Goal: Task Accomplishment & Management: Use online tool/utility

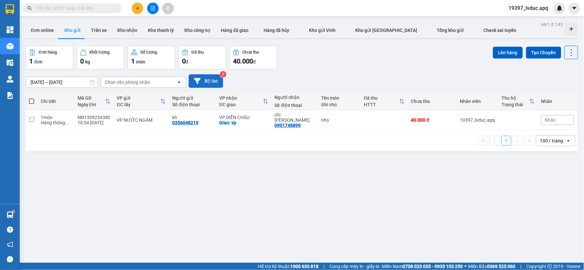
click at [219, 82] on button "Bộ lọc" at bounding box center [206, 80] width 35 height 13
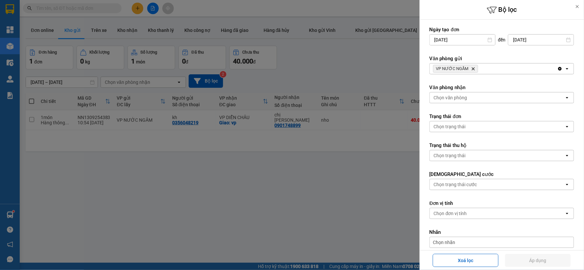
drag, startPoint x: 471, startPoint y: 67, endPoint x: 474, endPoint y: 71, distance: 5.1
click at [472, 67] on icon "Delete" at bounding box center [474, 69] width 4 height 4
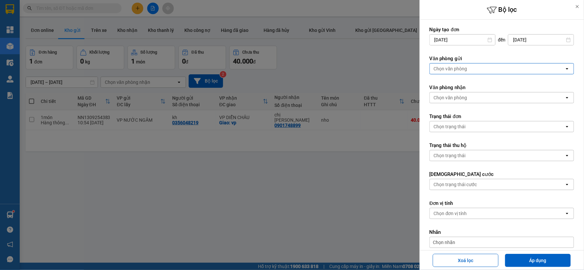
click at [474, 71] on div "Chọn văn phòng" at bounding box center [497, 68] width 135 height 11
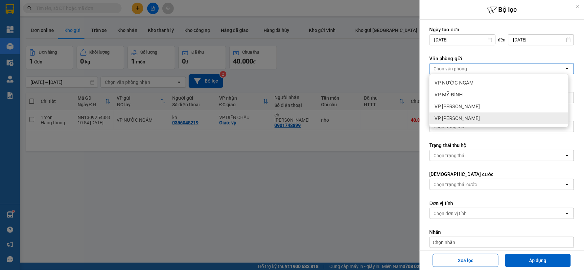
click at [466, 117] on div "VP [PERSON_NAME]" at bounding box center [499, 118] width 139 height 12
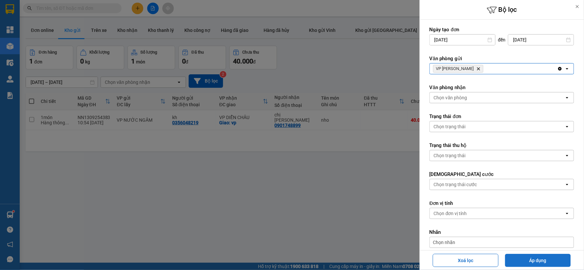
click at [538, 261] on button "Áp dụng" at bounding box center [539, 260] width 66 height 13
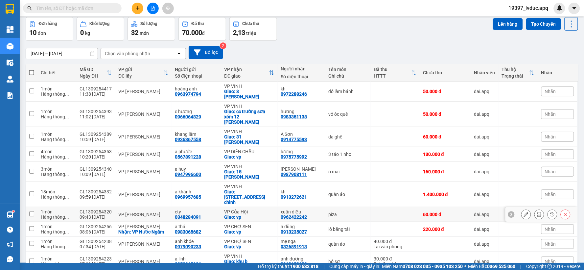
scroll to position [44, 0]
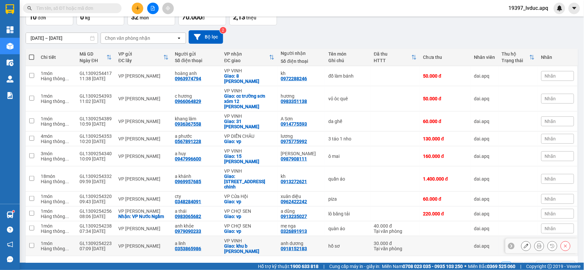
click at [259, 243] on div "Giao: khu b [PERSON_NAME]" at bounding box center [249, 248] width 50 height 11
checkbox input "true"
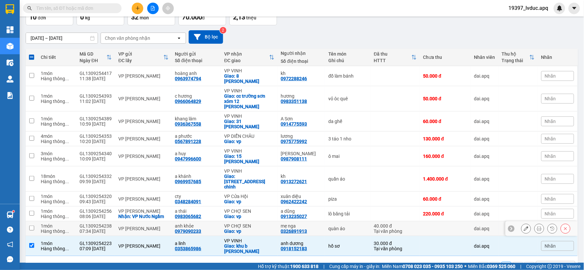
drag, startPoint x: 258, startPoint y: 208, endPoint x: 256, endPoint y: 194, distance: 14.0
click at [258, 223] on div "VP CHỢ SEN Giao: vp" at bounding box center [249, 228] width 50 height 11
checkbox input "true"
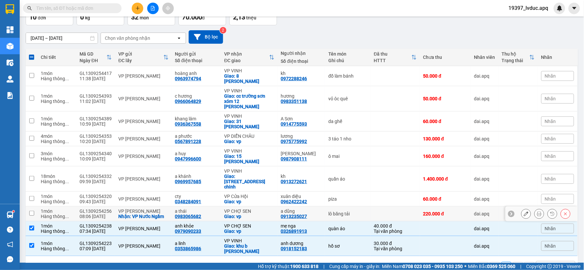
click at [256, 214] on div "Giao: vp" at bounding box center [249, 216] width 50 height 5
checkbox input "true"
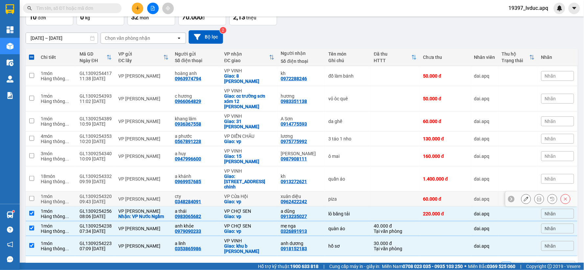
click at [252, 192] on td "VP Cửa Hội Giao: vp" at bounding box center [249, 199] width 57 height 15
checkbox input "true"
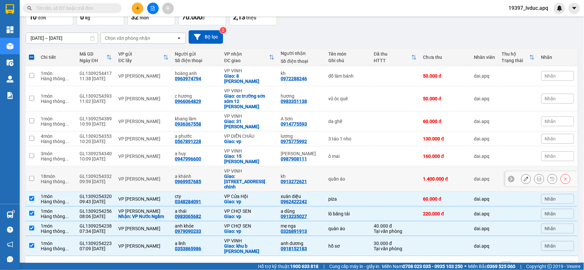
click at [255, 174] on div "Giao: [STREET_ADDRESS] chinh" at bounding box center [249, 182] width 50 height 16
checkbox input "true"
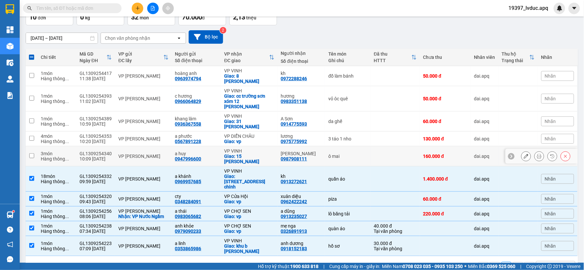
click at [253, 154] on div "Giao: 15 [PERSON_NAME]" at bounding box center [249, 159] width 50 height 11
checkbox input "true"
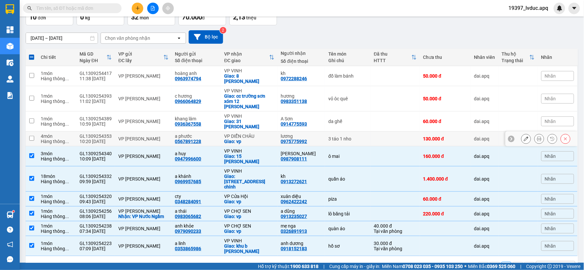
click at [260, 139] on div "Giao: vp" at bounding box center [249, 141] width 50 height 5
checkbox input "true"
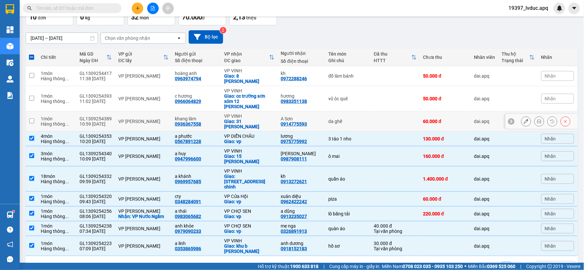
click at [264, 119] on div "Giao: 31 [PERSON_NAME]" at bounding box center [249, 124] width 50 height 11
checkbox input "true"
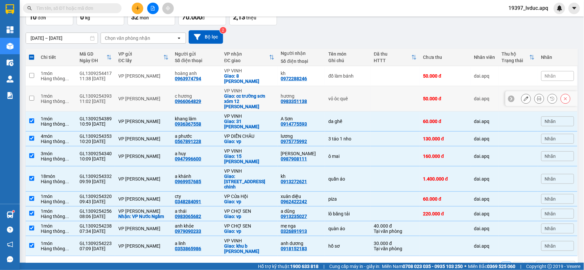
click at [265, 96] on div "Giao: cc trường sơn xóm 12 [PERSON_NAME]" at bounding box center [249, 101] width 50 height 16
checkbox input "true"
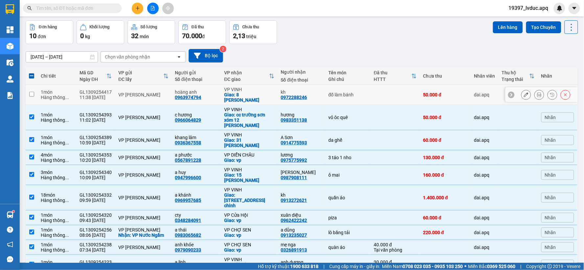
scroll to position [0, 0]
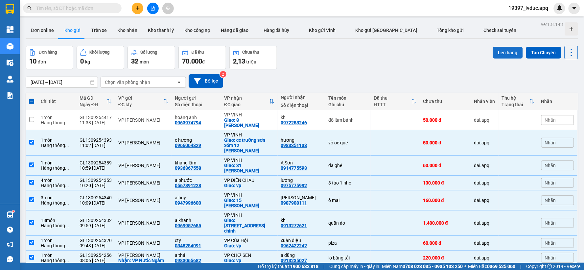
click at [510, 53] on button "Lên hàng" at bounding box center [508, 53] width 30 height 12
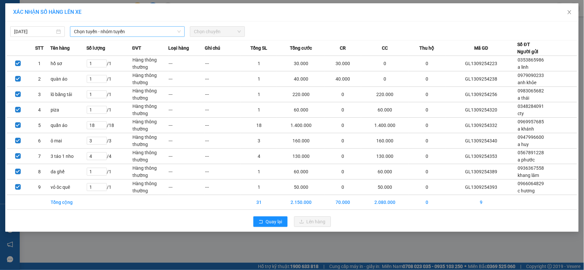
click at [160, 30] on span "Chọn tuyến - nhóm tuyến" at bounding box center [127, 32] width 107 height 10
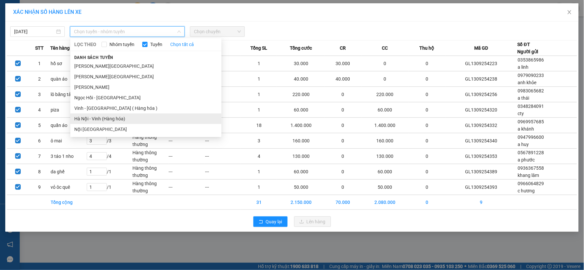
click at [126, 116] on li "Hà Nội - Vinh (Hàng hóa)" at bounding box center [145, 118] width 151 height 11
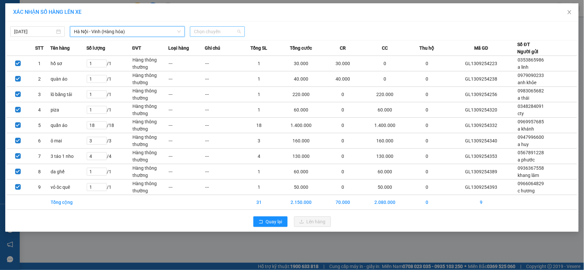
click at [234, 32] on span "Chọn chuyến" at bounding box center [217, 32] width 47 height 10
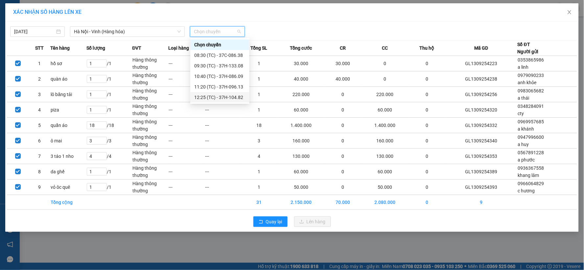
click at [228, 99] on div "12:25 (TC) - 37H-104.82" at bounding box center [219, 97] width 51 height 7
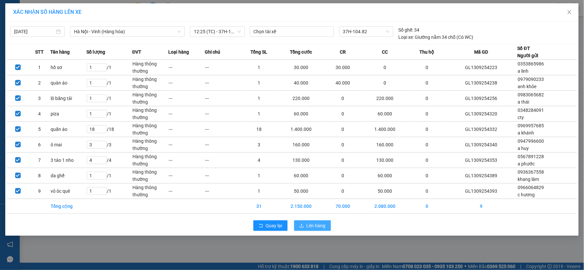
click at [321, 229] on span "Lên hàng" at bounding box center [316, 225] width 19 height 7
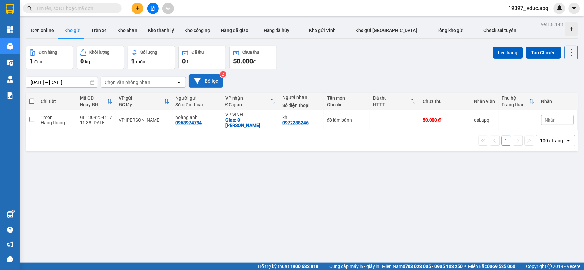
click at [203, 81] on button "Bộ lọc" at bounding box center [206, 80] width 35 height 13
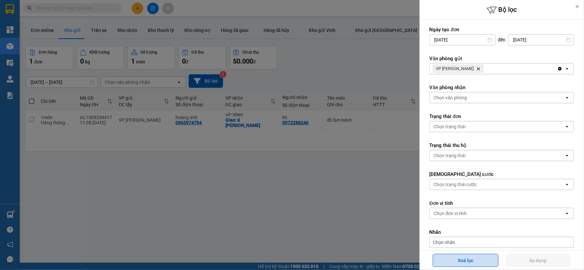
click at [466, 258] on button "Xoá lọc" at bounding box center [466, 260] width 66 height 13
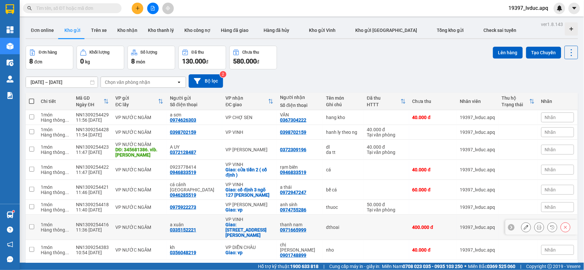
click at [349, 225] on div "dthoai" at bounding box center [343, 227] width 34 height 5
checkbox input "true"
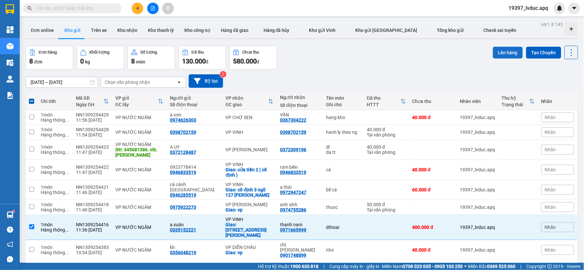
click at [498, 52] on button "Lên hàng" at bounding box center [508, 53] width 30 height 12
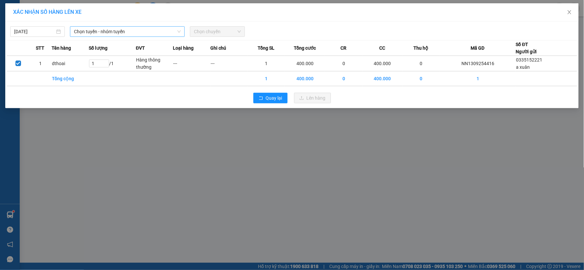
click at [133, 33] on span "Chọn tuyến - nhóm tuyến" at bounding box center [127, 32] width 107 height 10
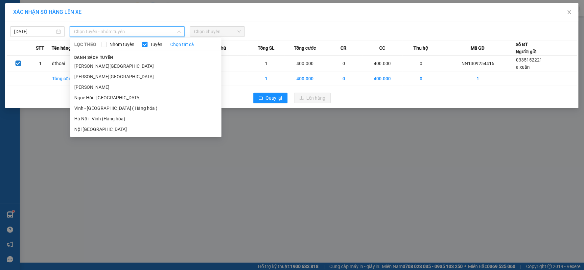
click at [130, 119] on li "Hà Nội - Vinh (Hàng hóa)" at bounding box center [145, 118] width 151 height 11
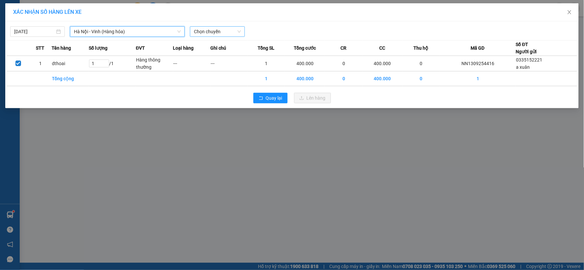
click at [225, 31] on span "Chọn chuyến" at bounding box center [217, 32] width 47 height 10
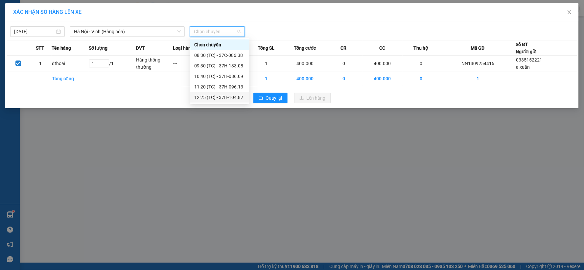
click at [233, 98] on div "12:25 (TC) - 37H-104.82" at bounding box center [219, 97] width 51 height 7
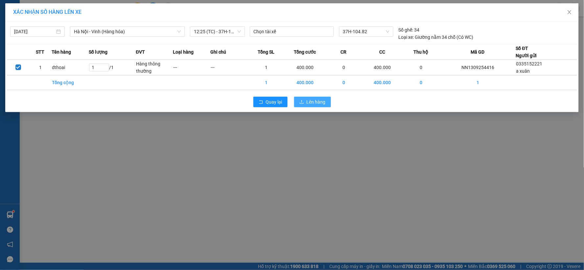
click at [304, 103] on icon "upload" at bounding box center [302, 102] width 5 height 5
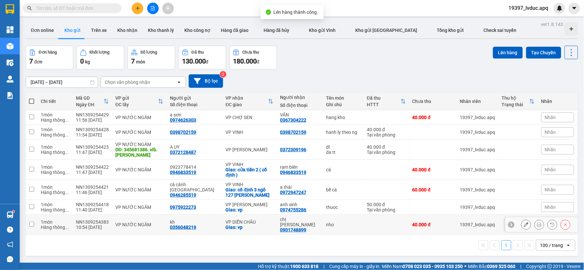
scroll to position [30, 0]
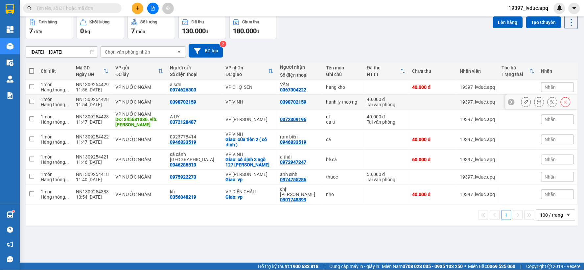
click at [336, 102] on div "hanh ly theo ng" at bounding box center [343, 101] width 34 height 5
checkbox input "true"
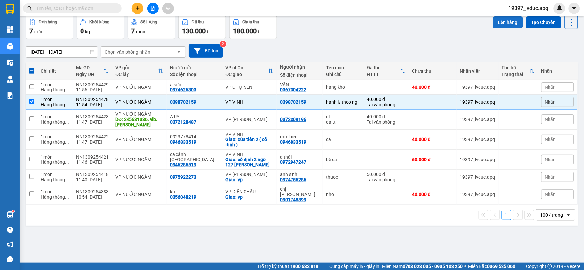
click at [505, 22] on button "Lên hàng" at bounding box center [508, 22] width 30 height 12
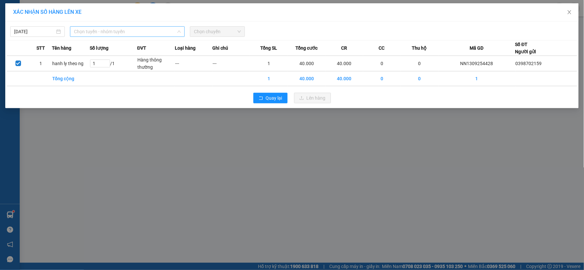
click at [153, 31] on span "Chọn tuyến - nhóm tuyến" at bounding box center [127, 32] width 107 height 10
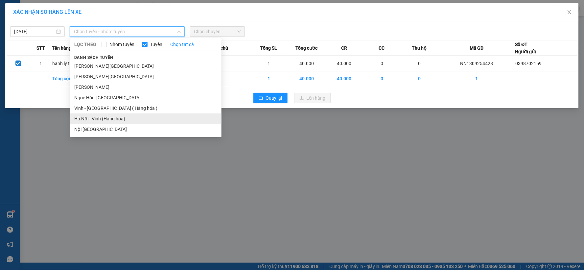
click at [121, 118] on li "Hà Nội - Vinh (Hàng hóa)" at bounding box center [145, 118] width 151 height 11
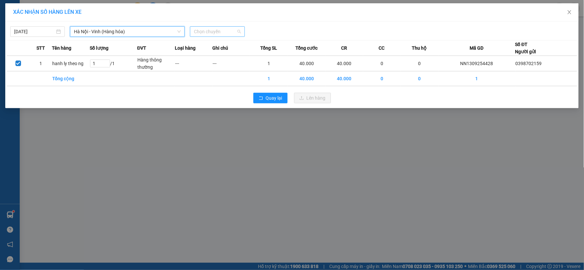
click at [214, 31] on span "Chọn chuyến" at bounding box center [217, 32] width 47 height 10
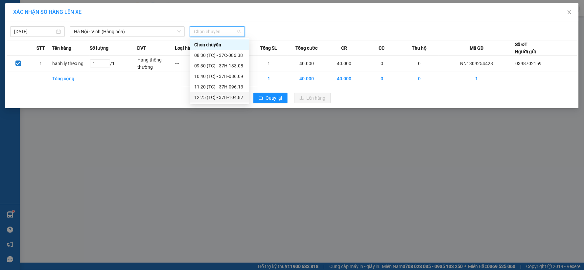
click at [228, 98] on div "12:25 (TC) - 37H-104.82" at bounding box center [219, 97] width 51 height 7
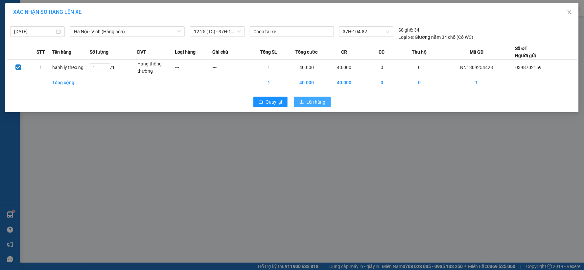
click at [295, 102] on button "Lên hàng" at bounding box center [312, 102] width 37 height 11
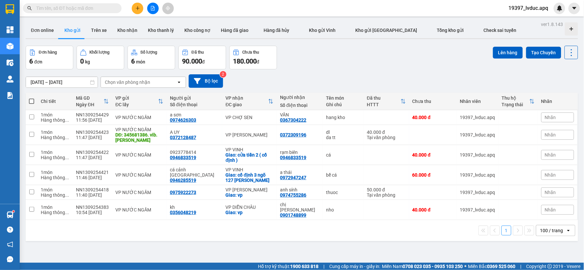
click at [150, 11] on button at bounding box center [153, 9] width 12 height 12
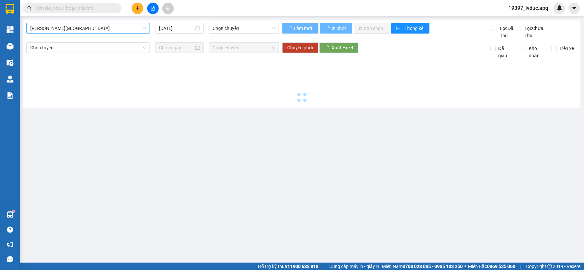
click at [124, 30] on span "[PERSON_NAME][GEOGRAPHIC_DATA]" at bounding box center [88, 28] width 116 height 10
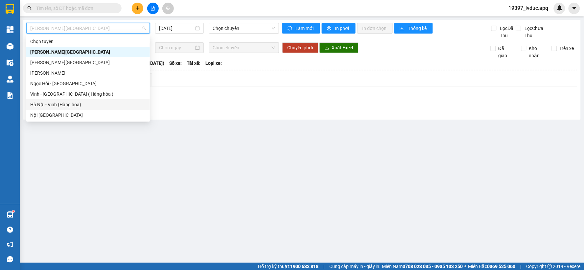
click at [61, 101] on div "Hà Nội - Vinh (Hàng hóa)" at bounding box center [88, 104] width 116 height 7
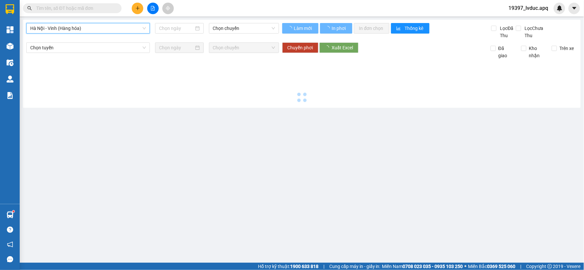
type input "[DATE]"
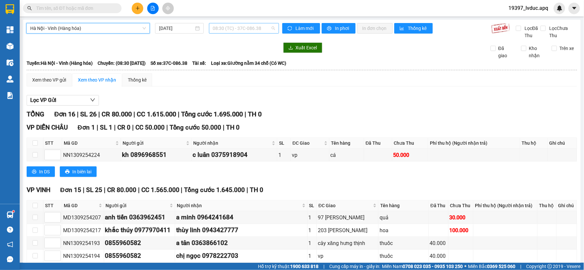
click at [235, 28] on span "08:30 (TC) - 37C-086.38" at bounding box center [244, 28] width 62 height 10
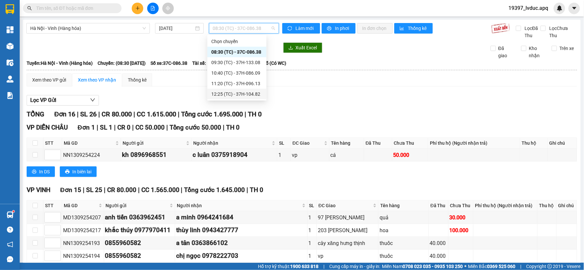
click at [255, 93] on div "12:25 (TC) - 37H-104.82" at bounding box center [236, 93] width 51 height 7
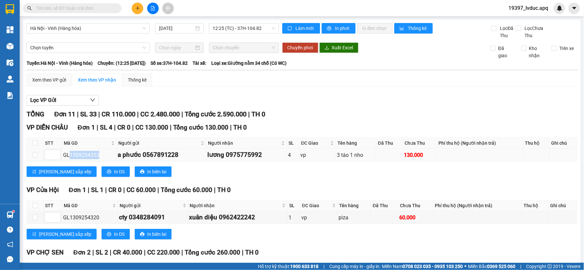
drag, startPoint x: 68, startPoint y: 156, endPoint x: 99, endPoint y: 151, distance: 30.9
click at [99, 152] on div "GL1309254353" at bounding box center [89, 155] width 52 height 8
copy div "1309254353"
paste input "1309254353"
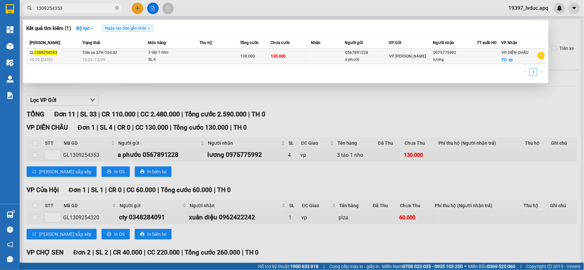
type input "1309254353"
click at [309, 60] on td "130.000" at bounding box center [291, 56] width 41 height 15
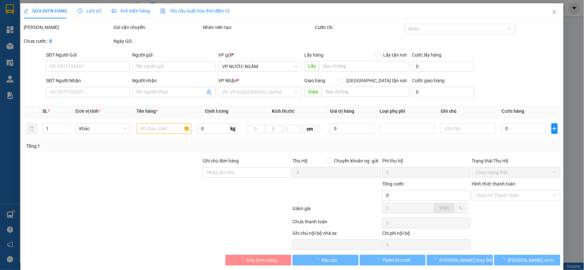
type input "0567891228"
type input "a phước"
type input "0975775992"
type input "lương"
checkbox input "true"
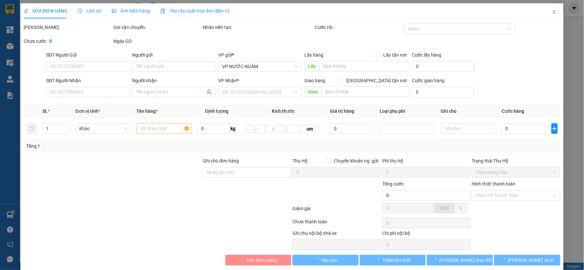
type input "vp"
type input "130.000"
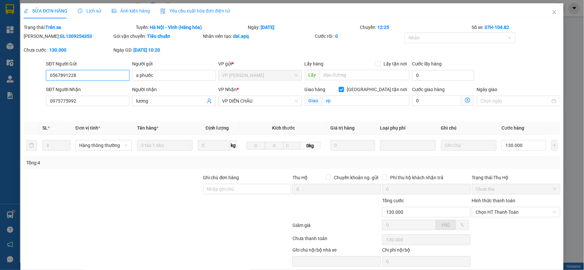
scroll to position [25, 0]
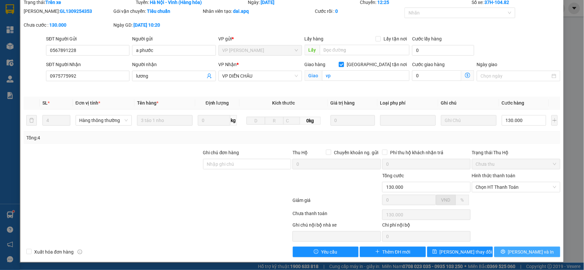
click at [523, 253] on span "[PERSON_NAME] và In" at bounding box center [531, 251] width 46 height 7
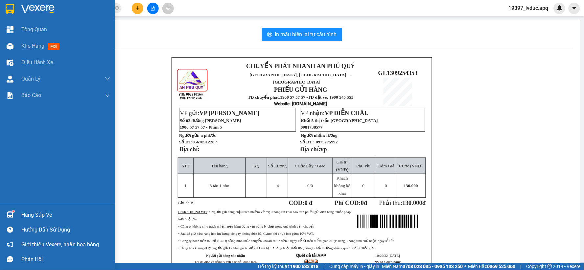
click at [5, 7] on div at bounding box center [10, 9] width 12 height 12
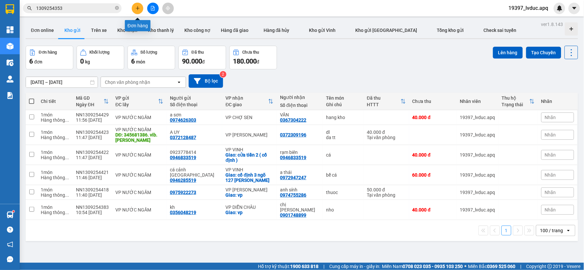
click at [137, 5] on button at bounding box center [138, 9] width 12 height 12
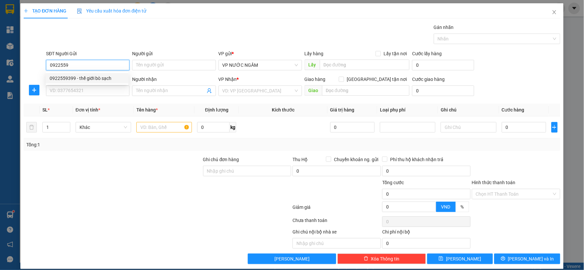
click at [66, 73] on div "0922559399 - thế giới bò sạch" at bounding box center [87, 78] width 83 height 11
type input "0922559399"
type input "thế giới bò sạch"
type input "0922559399"
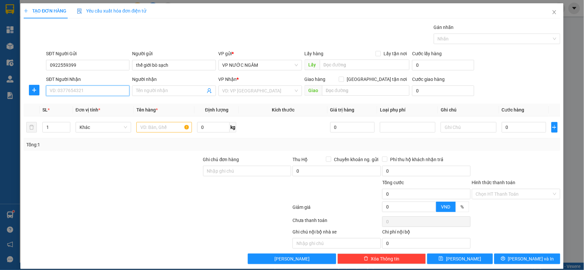
click at [62, 93] on input "SĐT Người Nhận" at bounding box center [88, 91] width 84 height 11
click at [73, 107] on div "0938812085 - [PERSON_NAME]" at bounding box center [87, 103] width 75 height 7
type input "0938812085"
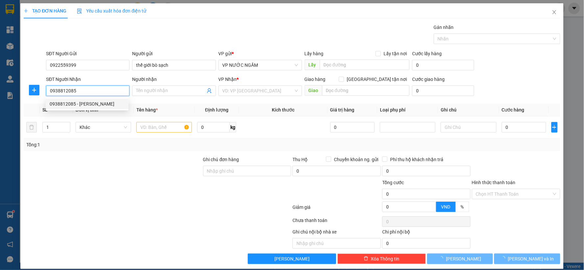
type input "[PERSON_NAME]"
checkbox input "true"
type input "93 95 [PERSON_NAME]"
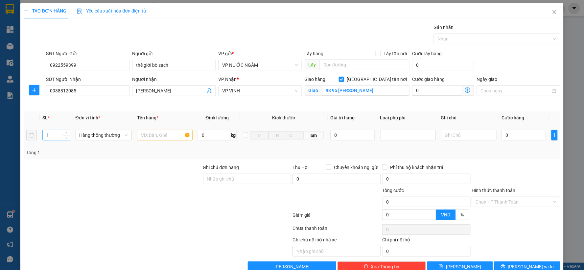
click at [52, 137] on input "1" at bounding box center [56, 135] width 27 height 10
type input "2"
click at [167, 136] on input "text" at bounding box center [165, 135] width 56 height 11
type input "d"
type input "đôg lạh"
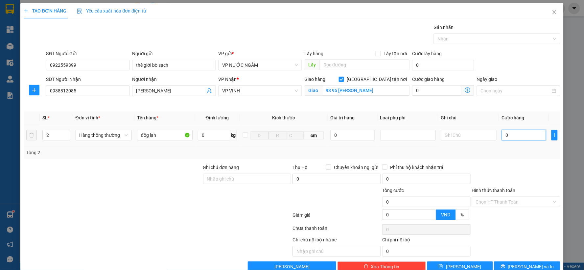
click at [521, 133] on input "0" at bounding box center [524, 135] width 44 height 11
type input "1"
type input "11"
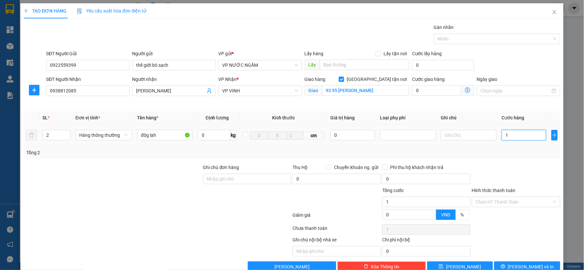
type input "11"
type input "110"
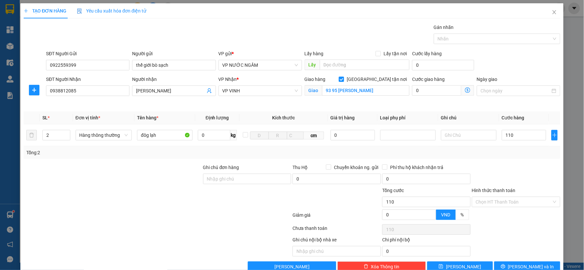
type input "110.000"
click at [525, 172] on div at bounding box center [517, 175] width 90 height 23
click at [515, 264] on button "[PERSON_NAME] và In" at bounding box center [528, 266] width 66 height 11
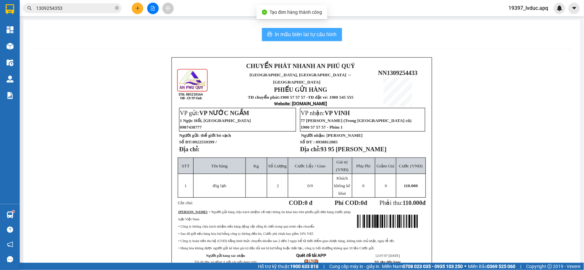
click at [323, 34] on span "In mẫu biên lai tự cấu hình" at bounding box center [306, 34] width 62 height 8
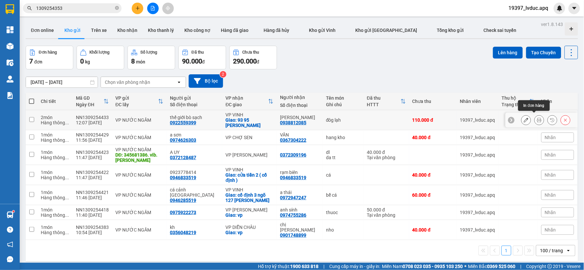
click at [537, 118] on icon at bounding box center [539, 120] width 5 height 5
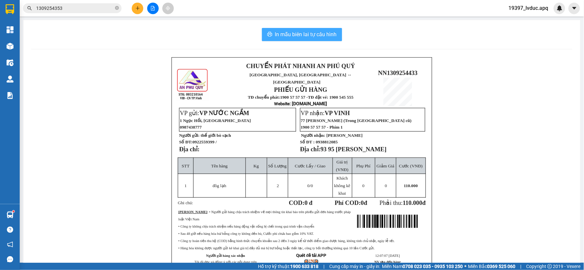
click at [320, 32] on span "In mẫu biên lai tự cấu hình" at bounding box center [306, 34] width 62 height 8
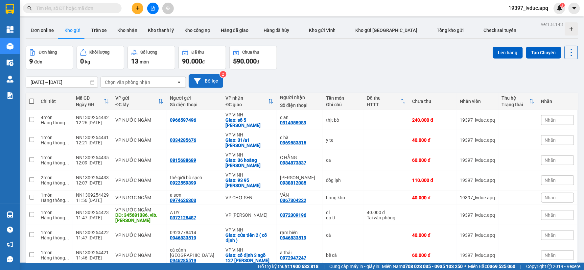
click at [207, 77] on button "Bộ lọc" at bounding box center [206, 80] width 35 height 13
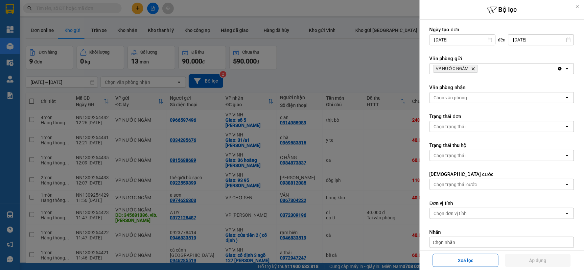
click at [473, 68] on icon "VP NƯỚC NGẦM, close by backspace" at bounding box center [473, 68] width 3 height 3
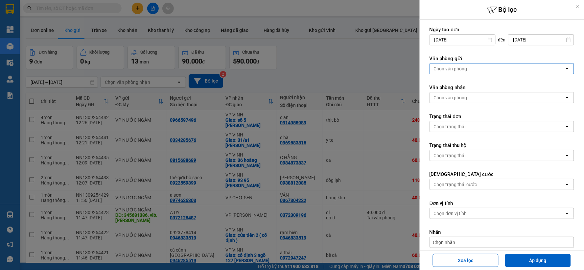
click at [473, 68] on div "Chọn văn phòng" at bounding box center [497, 68] width 135 height 11
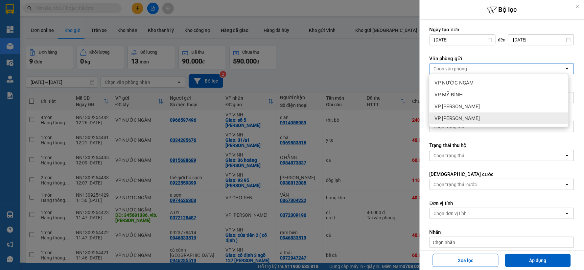
click at [465, 117] on div "VP GIA LÂM" at bounding box center [499, 118] width 139 height 12
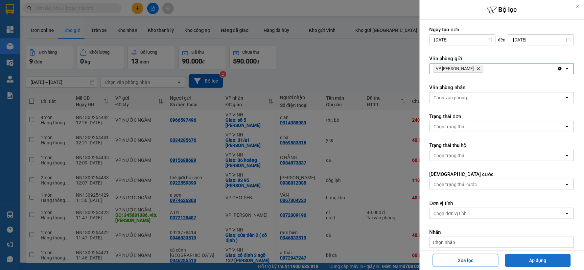
click at [548, 255] on button "Áp dụng" at bounding box center [539, 260] width 66 height 13
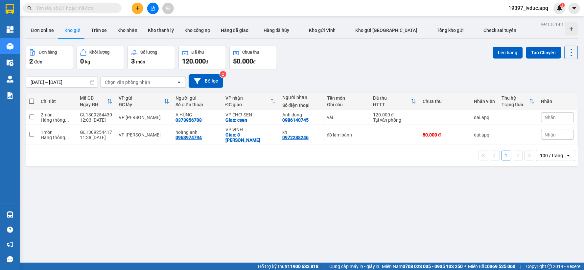
drag, startPoint x: 323, startPoint y: 206, endPoint x: 313, endPoint y: 196, distance: 14.0
click at [319, 204] on div "ver 1.8.143 Đơn online Kho gửi Trên xe Kho nhận Kho thanh lý Kho công nợ Hàng đ…" at bounding box center [302, 155] width 558 height 270
drag, startPoint x: 336, startPoint y: 79, endPoint x: 339, endPoint y: 77, distance: 3.8
click at [337, 79] on div "[DATE] – [DATE] Press the down arrow key to interact with the calendar and sele…" at bounding box center [302, 80] width 553 height 13
click at [282, 194] on div "ver 1.8.143 Đơn online Kho gửi Trên xe Kho nhận Kho thanh lý Kho công nợ Hàng đ…" at bounding box center [302, 155] width 558 height 270
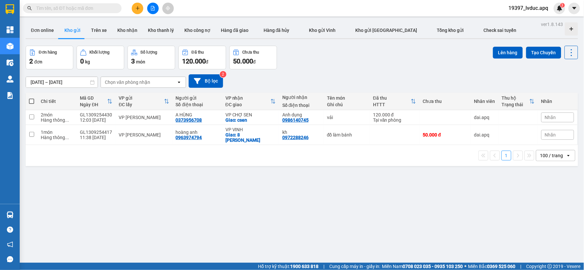
click at [282, 194] on div "ver 1.8.143 Đơn online Kho gửi Trên xe Kho nhận Kho thanh lý Kho công nợ Hàng đ…" at bounding box center [302, 155] width 558 height 270
drag, startPoint x: 285, startPoint y: 188, endPoint x: 285, endPoint y: 180, distance: 8.2
click at [287, 188] on div "ver 1.8.143 Đơn online Kho gửi Trên xe Kho nhận Kho thanh lý Kho công nợ Hàng đ…" at bounding box center [302, 155] width 558 height 270
click at [154, 6] on icon "file-add" at bounding box center [153, 8] width 5 height 5
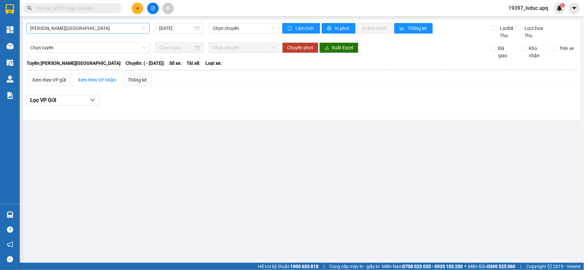
click at [53, 30] on span "[PERSON_NAME][GEOGRAPHIC_DATA]" at bounding box center [88, 28] width 116 height 10
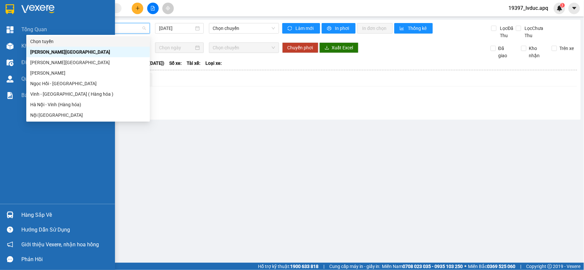
click at [37, 10] on img at bounding box center [37, 9] width 33 height 10
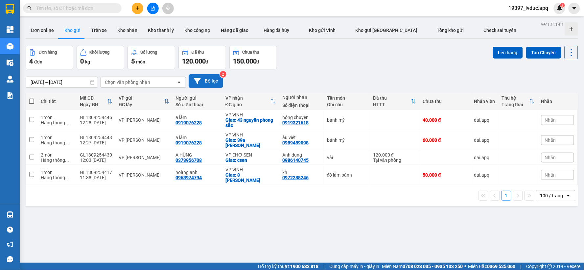
click at [216, 75] on button "Bộ lọc" at bounding box center [206, 80] width 35 height 13
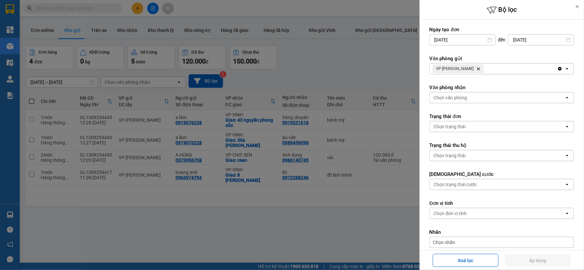
click at [488, 67] on div "VP GIA LÂM Delete" at bounding box center [494, 68] width 128 height 11
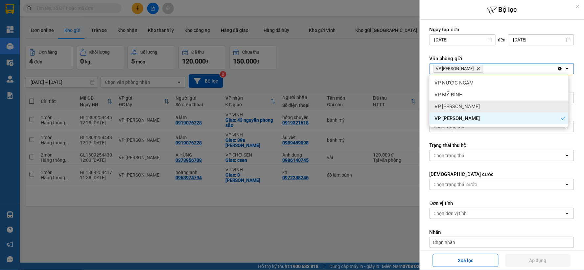
drag, startPoint x: 478, startPoint y: 106, endPoint x: 475, endPoint y: 100, distance: 6.2
click at [477, 106] on div "VP [PERSON_NAME]" at bounding box center [499, 107] width 139 height 12
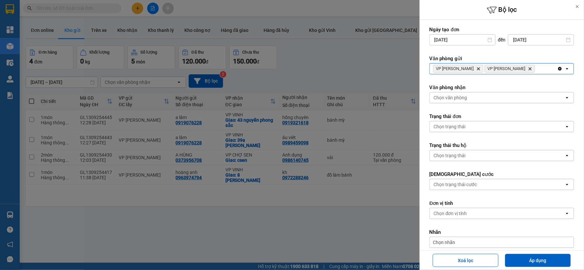
click at [525, 66] on div "VP GIA LÂM Delete VP NGỌC HỒI Delete" at bounding box center [494, 68] width 128 height 11
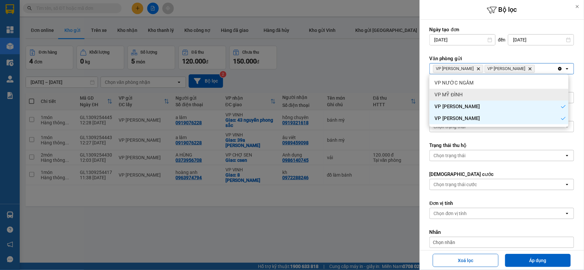
click at [480, 99] on div "VP MỸ ĐÌNH" at bounding box center [499, 95] width 139 height 12
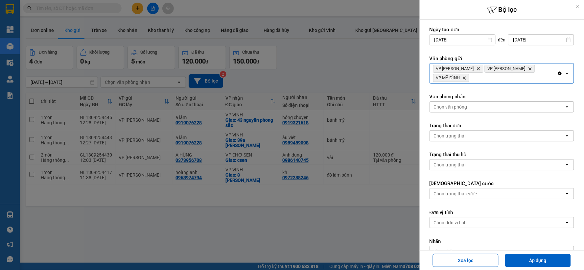
click at [486, 102] on div "Chọn văn phòng" at bounding box center [497, 107] width 135 height 11
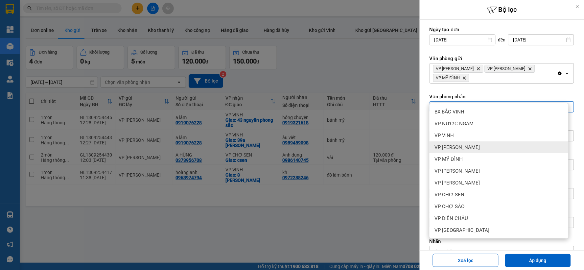
click at [477, 147] on span "VP [PERSON_NAME]" at bounding box center [457, 147] width 45 height 7
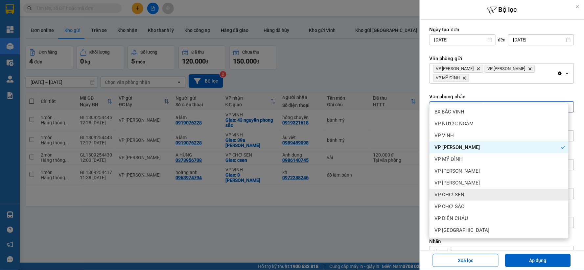
click at [465, 195] on div "VP CHỢ SEN" at bounding box center [499, 195] width 139 height 12
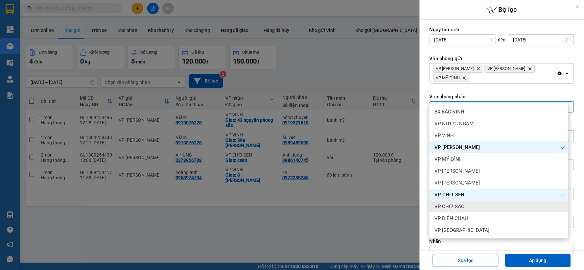
click at [462, 207] on span "VP CHỢ SÁO" at bounding box center [450, 206] width 30 height 7
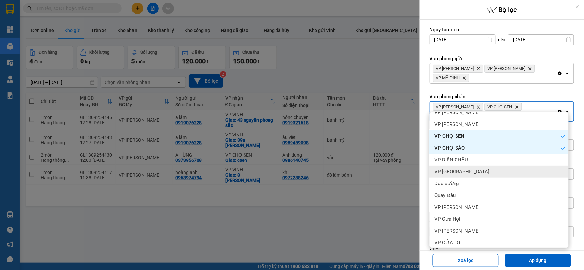
scroll to position [71, 0]
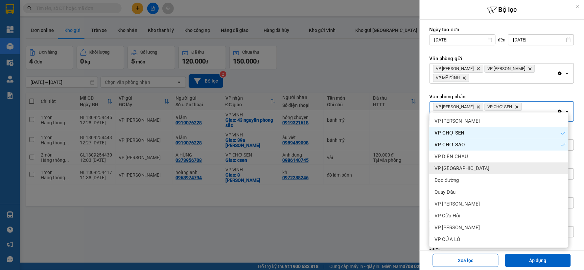
click at [471, 162] on div "VP Cầu Yên Xuân" at bounding box center [499, 168] width 139 height 12
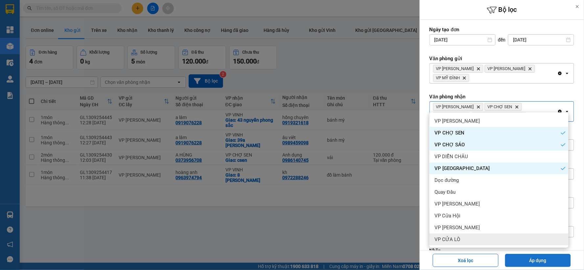
drag, startPoint x: 546, startPoint y: 257, endPoint x: 527, endPoint y: 254, distance: 19.3
click at [543, 255] on button "Áp dụng" at bounding box center [539, 260] width 66 height 13
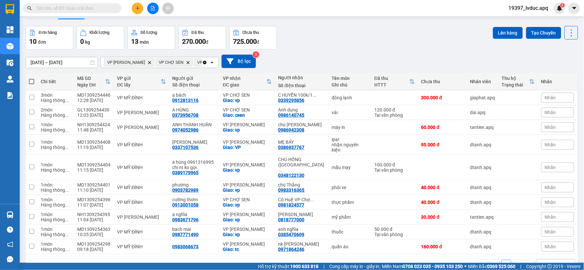
scroll to position [30, 0]
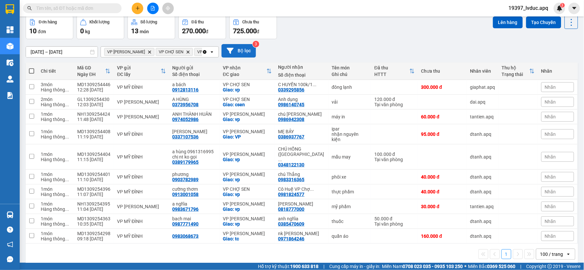
click at [234, 51] on icon at bounding box center [230, 50] width 7 height 7
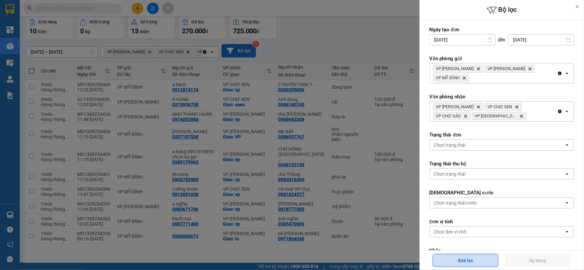
drag, startPoint x: 462, startPoint y: 257, endPoint x: 451, endPoint y: 254, distance: 11.6
click at [459, 256] on button "Xoá lọc" at bounding box center [466, 260] width 66 height 13
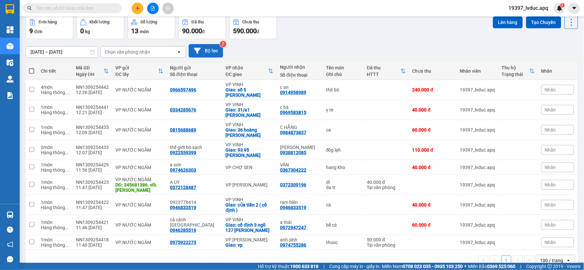
click at [201, 48] on button "Bộ lọc" at bounding box center [206, 50] width 35 height 13
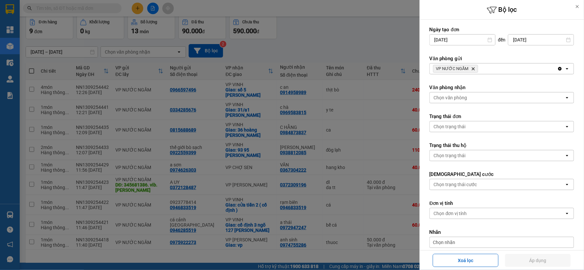
click at [487, 72] on div "VP NƯỚC NGẦM Delete" at bounding box center [494, 68] width 128 height 11
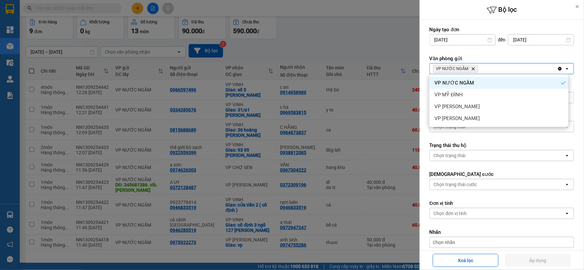
click at [390, 39] on div at bounding box center [292, 135] width 584 height 270
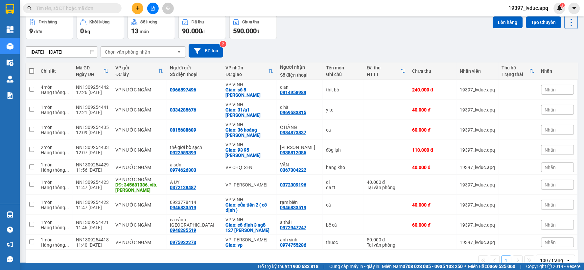
drag, startPoint x: 136, startPoint y: 9, endPoint x: 124, endPoint y: 14, distance: 12.8
click at [136, 9] on icon "plus" at bounding box center [138, 8] width 5 height 5
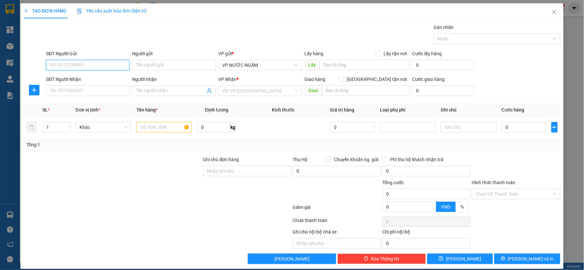
drag, startPoint x: 76, startPoint y: 70, endPoint x: 71, endPoint y: 60, distance: 11.1
click at [75, 68] on input "SĐT Người Gửi" at bounding box center [88, 65] width 84 height 11
click at [88, 60] on input "SĐT Người Gửi" at bounding box center [88, 65] width 84 height 11
click at [79, 67] on input "SĐT Người Gửi" at bounding box center [88, 65] width 84 height 11
type input "03265838828"
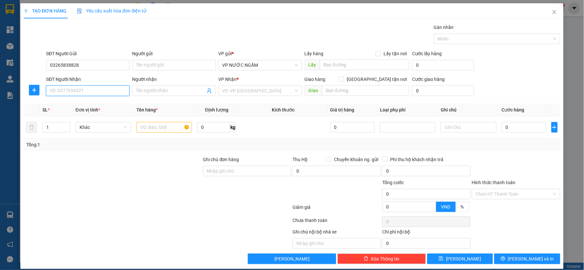
click at [76, 92] on input "SĐT Người Nhận" at bounding box center [88, 91] width 84 height 11
click at [94, 104] on div "0977333437 - phương nam" at bounding box center [87, 103] width 75 height 7
type input "0977333437"
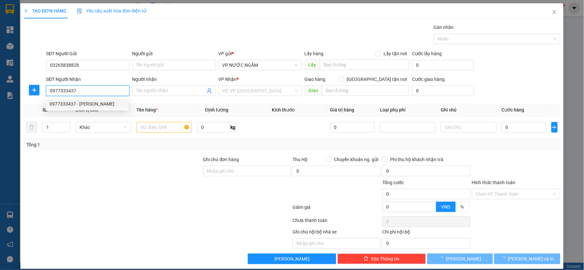
type input "phương nam"
checkbox input "true"
type input "vp"
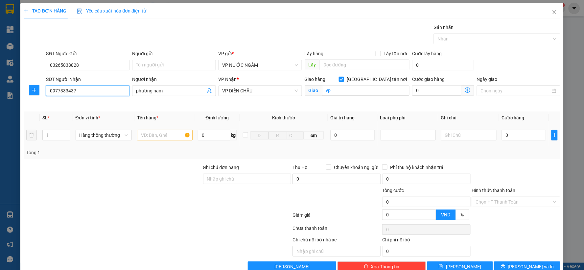
type input "0977333437"
click at [154, 139] on input "text" at bounding box center [165, 135] width 56 height 11
type input "linh kiện"
click at [351, 130] on input "0" at bounding box center [353, 135] width 44 height 11
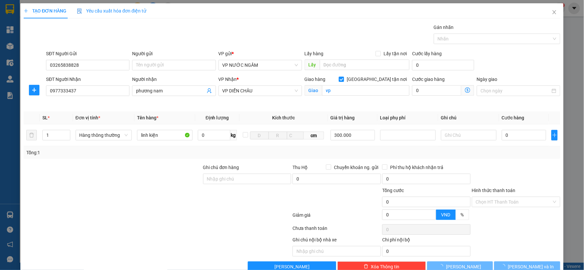
click at [352, 149] on div "Tổng: 1" at bounding box center [292, 152] width 532 height 7
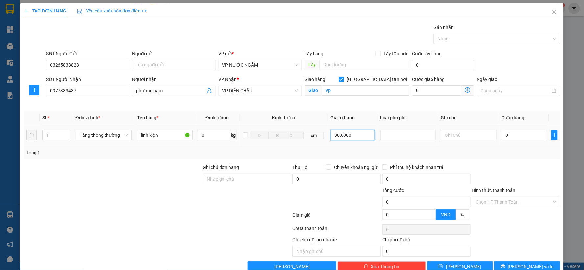
click at [355, 138] on input "300.000" at bounding box center [353, 135] width 44 height 11
click at [391, 137] on div at bounding box center [408, 135] width 52 height 8
type input "3.000.000"
click at [399, 135] on div at bounding box center [408, 135] width 52 height 8
click at [397, 146] on div "Hàng giá trị cao" at bounding box center [404, 148] width 47 height 7
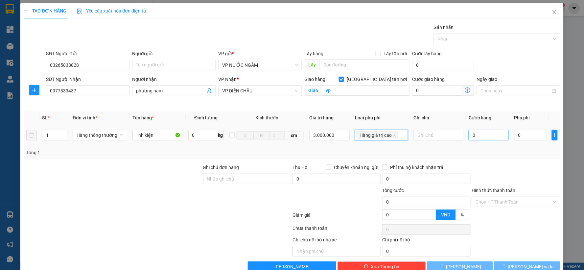
type input "15.000"
click at [476, 135] on input "0" at bounding box center [489, 135] width 40 height 11
type input "5"
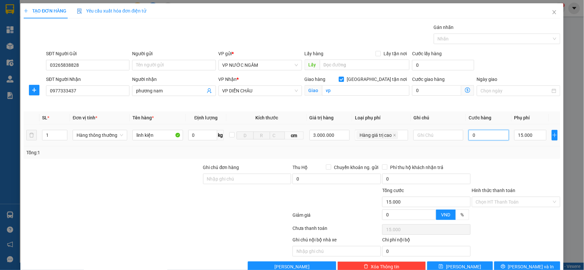
type input "15.005"
type input "50"
type input "15.050"
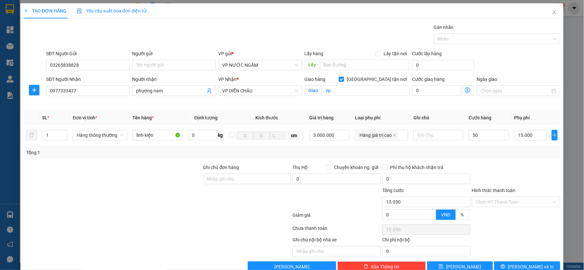
type input "50.000"
type input "65.000"
click at [472, 152] on div "Tổng: 1" at bounding box center [292, 152] width 532 height 7
drag, startPoint x: 517, startPoint y: 264, endPoint x: 516, endPoint y: 258, distance: 6.1
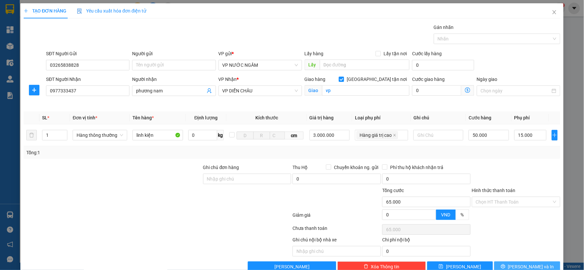
click at [517, 265] on span "[PERSON_NAME] và In" at bounding box center [531, 266] width 46 height 7
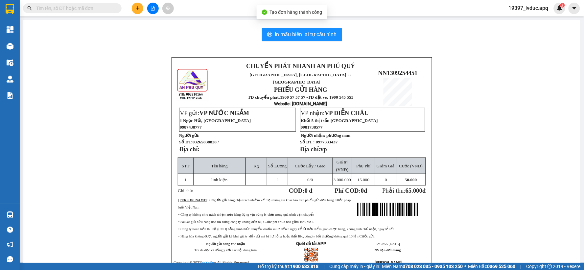
click at [315, 25] on div "In mẫu biên lai tự cấu hình CHUYỂN PHÁT NHANH AN PHÚ QUÝ NGHỆ AN, HÀ TĨNH ↔ HÀ …" at bounding box center [301, 156] width 557 height 272
drag, startPoint x: 311, startPoint y: 31, endPoint x: 355, endPoint y: 38, distance: 44.0
click at [318, 39] on button "In mẫu biên lai tự cấu hình" at bounding box center [302, 34] width 80 height 13
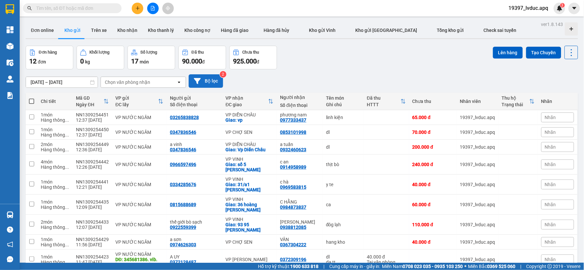
click at [214, 81] on button "Bộ lọc" at bounding box center [206, 80] width 35 height 13
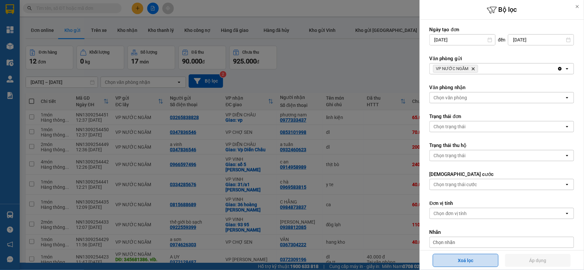
click at [448, 257] on button "Xoá lọc" at bounding box center [466, 260] width 66 height 13
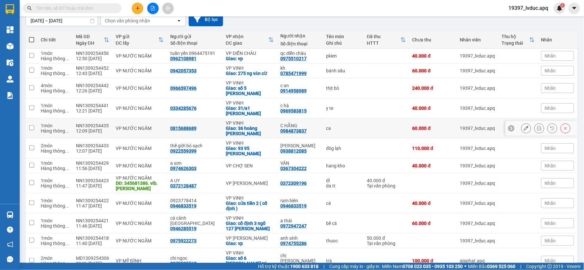
scroll to position [89, 0]
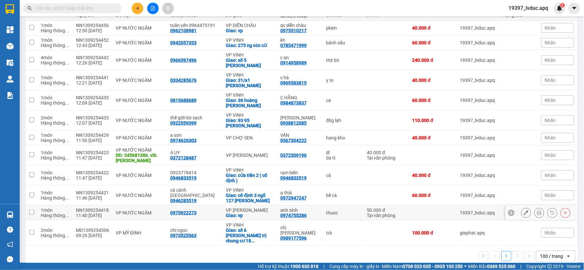
click at [237, 208] on div "VP [PERSON_NAME]" at bounding box center [250, 210] width 48 height 5
checkbox input "true"
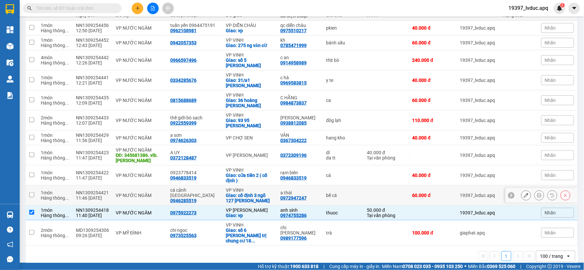
click at [209, 192] on div "cá cảnh thái hòa 0946285519" at bounding box center [194, 195] width 49 height 16
checkbox input "true"
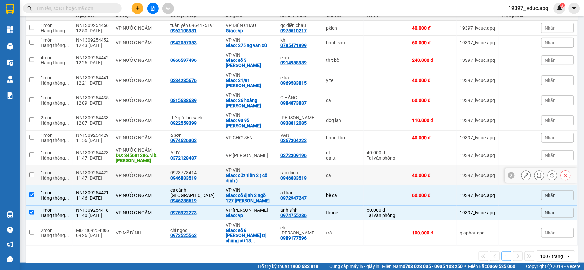
click at [214, 169] on td "0923778414 0946833519" at bounding box center [195, 175] width 56 height 20
checkbox input "true"
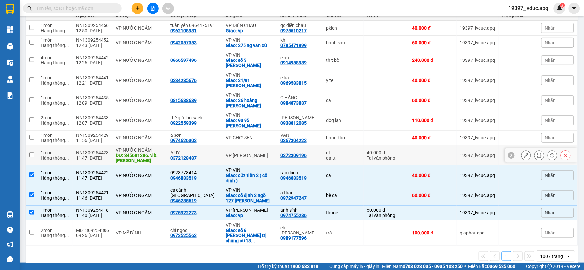
click at [213, 154] on td "A UY 0372128487" at bounding box center [195, 155] width 56 height 20
checkbox input "true"
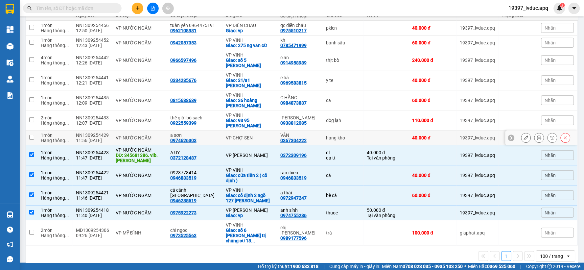
drag, startPoint x: 211, startPoint y: 130, endPoint x: 211, endPoint y: 125, distance: 4.9
click at [211, 133] on div "a sơn" at bounding box center [194, 135] width 49 height 5
checkbox input "true"
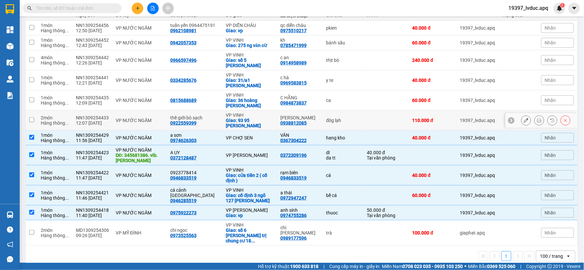
click at [213, 113] on td "thế giới bò sạch 0922559399" at bounding box center [195, 121] width 56 height 20
checkbox input "true"
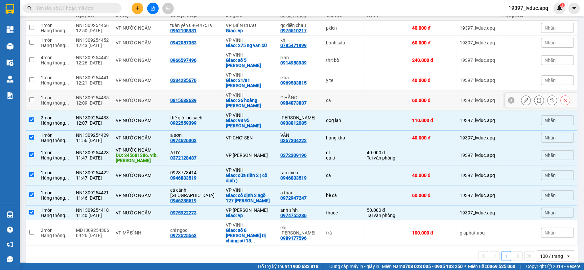
click at [212, 94] on td "0815688689" at bounding box center [195, 100] width 56 height 20
checkbox input "true"
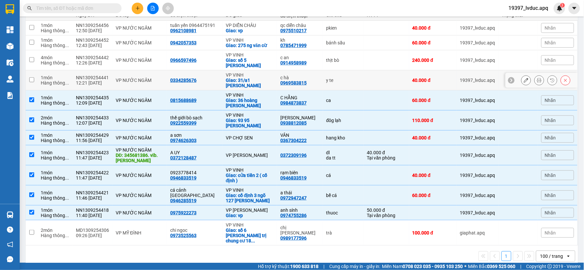
click at [210, 81] on div "0334285676" at bounding box center [194, 80] width 49 height 5
checkbox input "true"
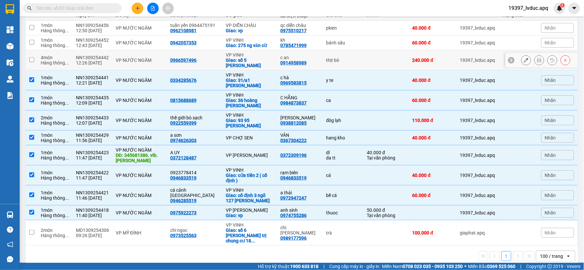
click at [208, 63] on div "0966597496" at bounding box center [194, 60] width 49 height 5
checkbox input "true"
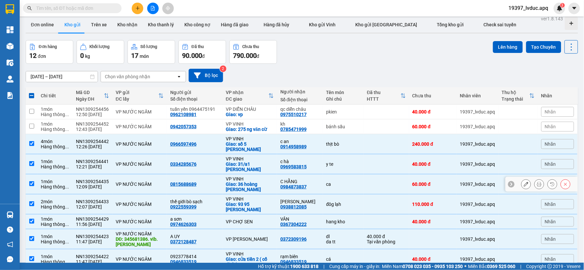
scroll to position [0, 0]
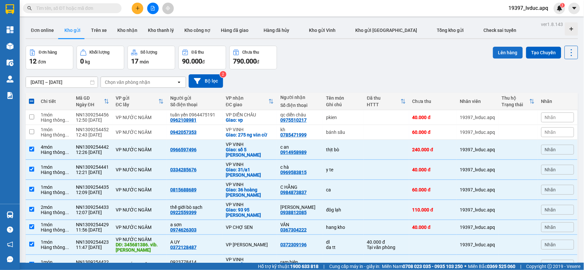
click at [501, 56] on button "Lên hàng" at bounding box center [508, 53] width 30 height 12
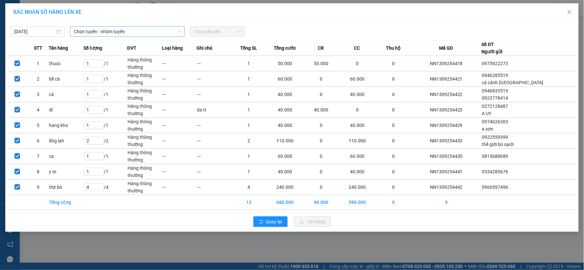
click at [170, 30] on span "Chọn tuyến - nhóm tuyến" at bounding box center [127, 32] width 107 height 10
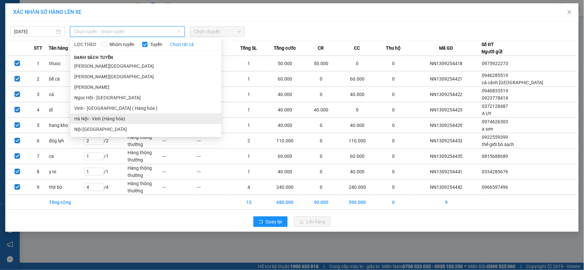
drag, startPoint x: 126, startPoint y: 118, endPoint x: 189, endPoint y: 62, distance: 84.6
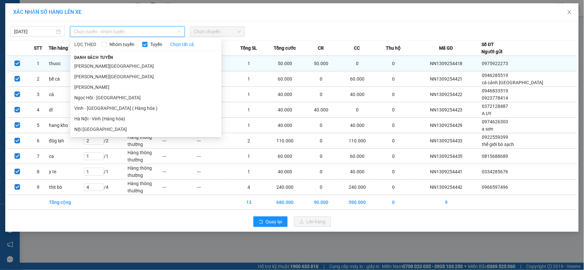
click at [126, 118] on li "Hà Nội - Vinh (Hàng hóa)" at bounding box center [145, 118] width 151 height 11
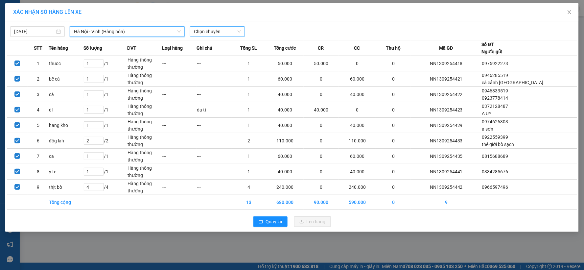
click at [210, 32] on span "Chọn chuyến" at bounding box center [217, 32] width 47 height 10
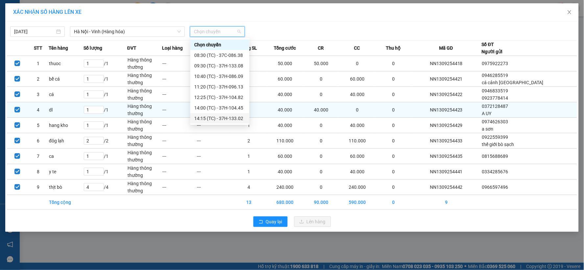
click at [224, 118] on div "14:15 (TC) - 37H-133.02" at bounding box center [219, 118] width 51 height 7
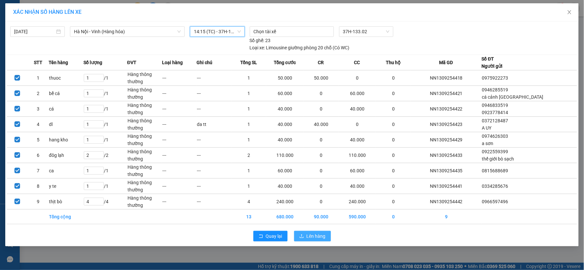
click at [312, 234] on span "Lên hàng" at bounding box center [316, 236] width 19 height 7
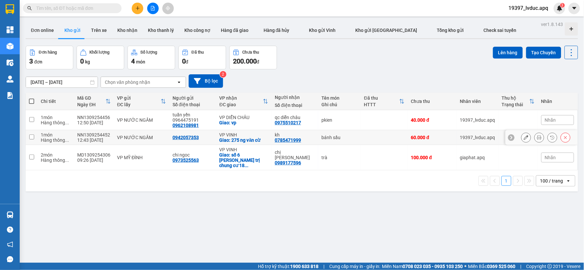
click at [329, 137] on div "bánh sầu" at bounding box center [340, 137] width 36 height 5
checkbox input "true"
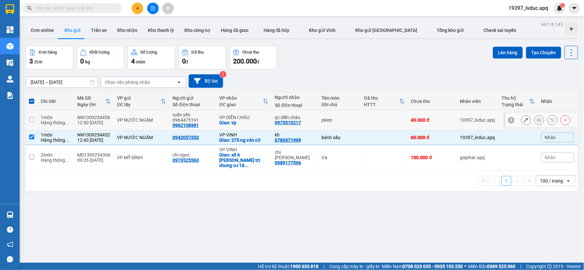
click at [335, 121] on div "pkien" at bounding box center [340, 119] width 36 height 5
checkbox input "true"
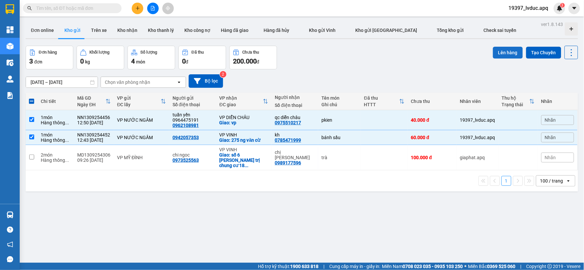
click at [504, 51] on button "Lên hàng" at bounding box center [508, 53] width 30 height 12
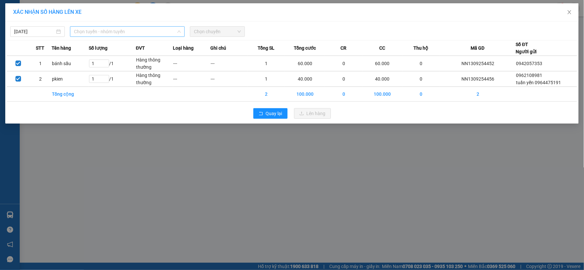
click at [149, 28] on span "Chọn tuyến - nhóm tuyến" at bounding box center [127, 32] width 107 height 10
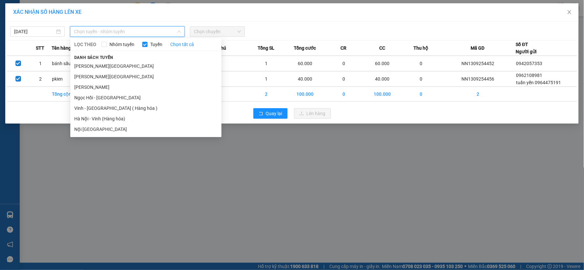
drag, startPoint x: 117, startPoint y: 120, endPoint x: 163, endPoint y: 55, distance: 79.8
click at [117, 120] on li "Hà Nội - Vinh (Hàng hóa)" at bounding box center [145, 118] width 151 height 11
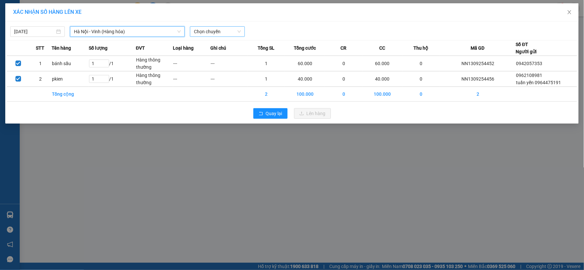
click at [204, 35] on span "Chọn chuyến" at bounding box center [217, 32] width 47 height 10
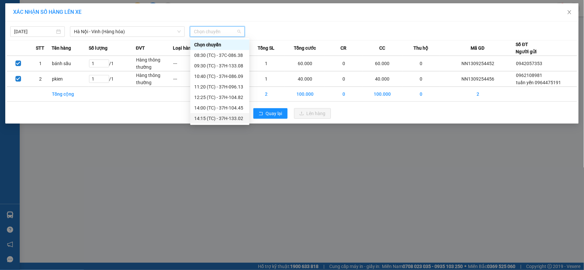
click at [227, 116] on div "14:15 (TC) - 37H-133.02" at bounding box center [219, 118] width 51 height 7
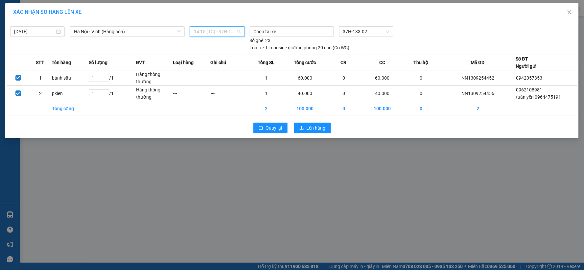
click at [235, 29] on span "14:15 (TC) - 37H-133.02" at bounding box center [217, 32] width 47 height 10
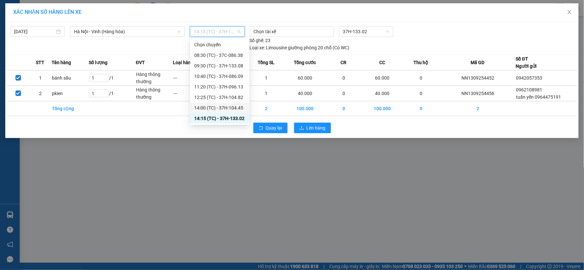
click at [235, 108] on div "14:00 (TC) - 37H-104.45" at bounding box center [219, 107] width 51 height 7
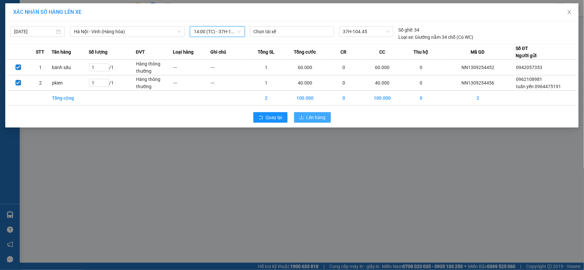
click at [313, 118] on span "Lên hàng" at bounding box center [316, 117] width 19 height 7
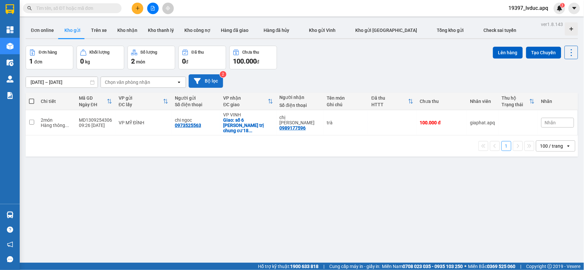
click at [212, 83] on button "Bộ lọc" at bounding box center [206, 80] width 35 height 13
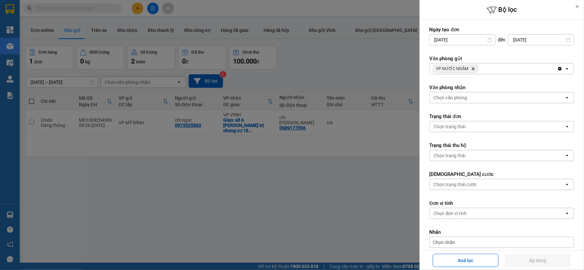
click at [472, 68] on icon "Delete" at bounding box center [474, 69] width 4 height 4
click at [472, 68] on div "VP NƯỚC NGẦM Delete" at bounding box center [494, 68] width 128 height 11
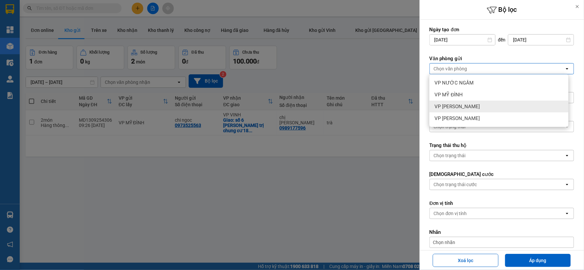
click at [471, 104] on div "VP [PERSON_NAME]" at bounding box center [499, 107] width 139 height 12
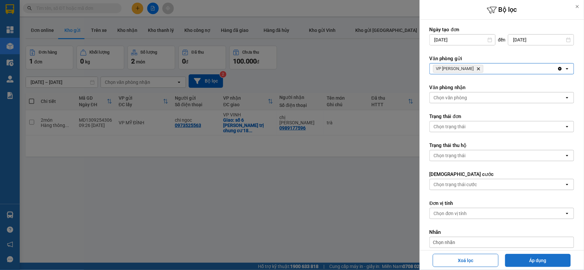
click at [543, 264] on button "Áp dụng" at bounding box center [539, 260] width 66 height 13
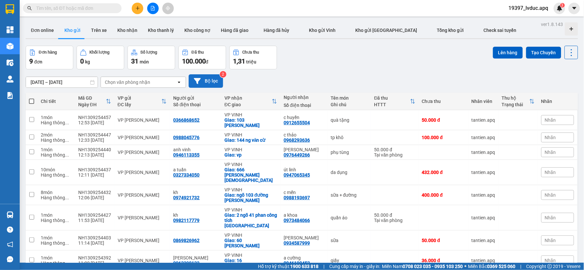
click at [215, 85] on button "Bộ lọc" at bounding box center [206, 80] width 35 height 13
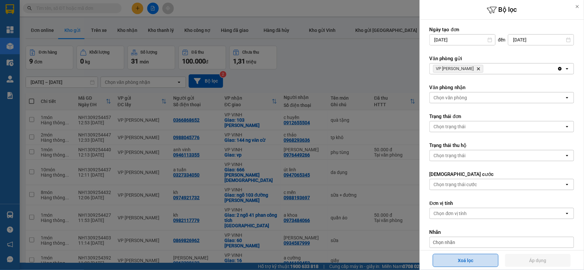
click at [476, 258] on button "Xoá lọc" at bounding box center [466, 260] width 66 height 13
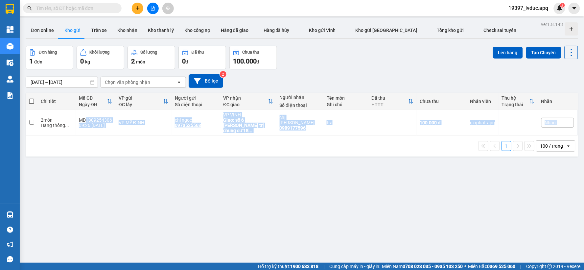
drag, startPoint x: 87, startPoint y: 117, endPoint x: 76, endPoint y: 167, distance: 51.2
click at [76, 192] on div "ver 1.8.143 Đơn online Kho gửi Trên xe Kho nhận Kho thanh lý Kho công nợ Hàng đ…" at bounding box center [302, 155] width 558 height 270
drag, startPoint x: 97, startPoint y: 147, endPoint x: 95, endPoint y: 122, distance: 24.4
click at [97, 146] on div "1 100 / trang open" at bounding box center [302, 146] width 553 height 21
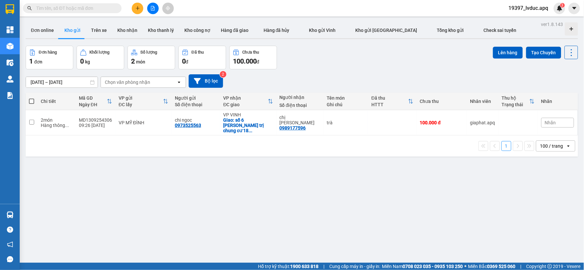
click at [414, 73] on div "11/09/2025 – 13/09/2025 Press the down arrow key to interact with the calendar …" at bounding box center [302, 80] width 553 height 23
drag, startPoint x: 87, startPoint y: 116, endPoint x: 112, endPoint y: 118, distance: 25.7
click at [111, 117] on div "MD1309254306" at bounding box center [95, 119] width 33 height 5
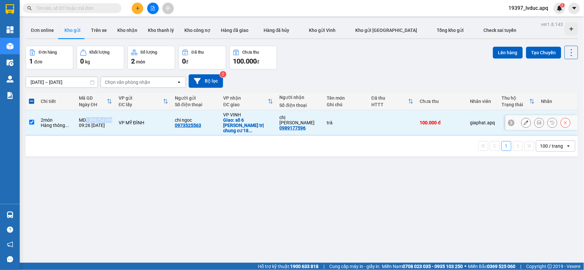
copy div "1309254306"
drag, startPoint x: 433, startPoint y: 125, endPoint x: 513, endPoint y: 106, distance: 82.2
click at [439, 123] on td "100.000 đ" at bounding box center [442, 122] width 50 height 25
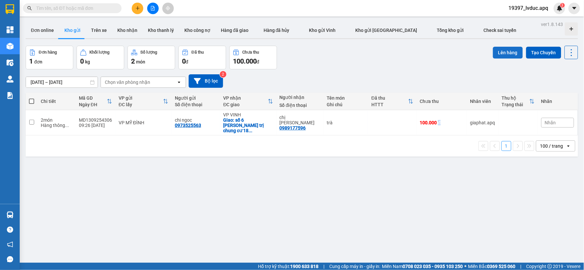
click at [507, 56] on button "Lên hàng" at bounding box center [508, 53] width 30 height 12
click at [495, 55] on button "Lên hàng" at bounding box center [508, 53] width 30 height 12
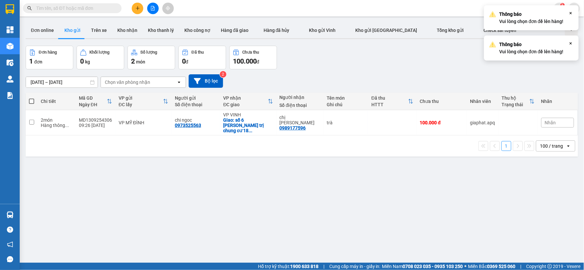
click at [342, 207] on div "ver 1.8.143 Đơn online Kho gửi Trên xe Kho nhận Kho thanh lý Kho công nợ Hàng đ…" at bounding box center [302, 155] width 558 height 270
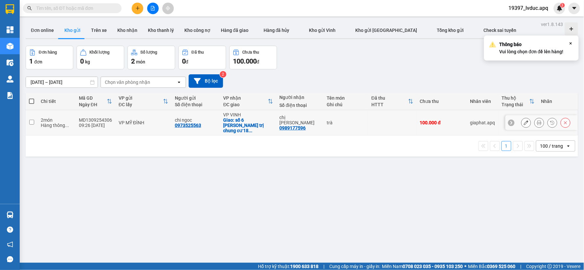
click at [380, 123] on td at bounding box center [392, 122] width 48 height 25
checkbox input "true"
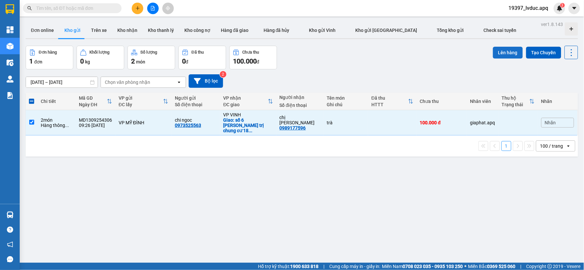
click at [514, 55] on button "Lên hàng" at bounding box center [508, 53] width 30 height 12
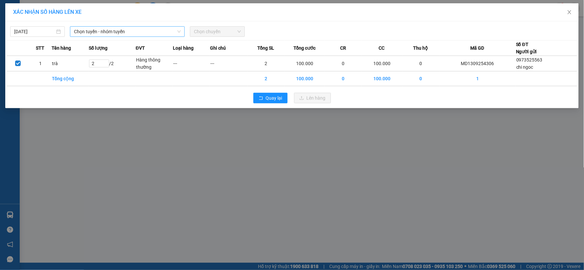
click at [117, 32] on span "Chọn tuyến - nhóm tuyến" at bounding box center [127, 32] width 107 height 10
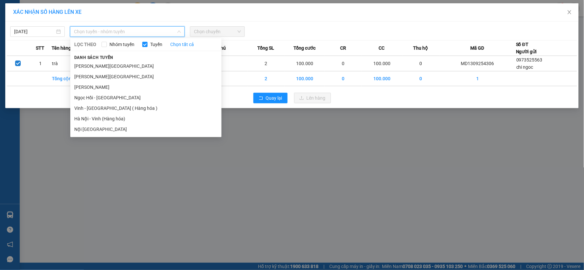
drag, startPoint x: 124, startPoint y: 122, endPoint x: 162, endPoint y: 76, distance: 59.8
click at [126, 120] on li "Hà Nội - Vinh (Hàng hóa)" at bounding box center [145, 118] width 151 height 11
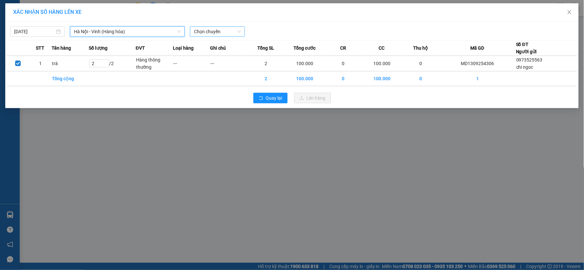
click at [229, 34] on span "Chọn chuyến" at bounding box center [217, 32] width 47 height 10
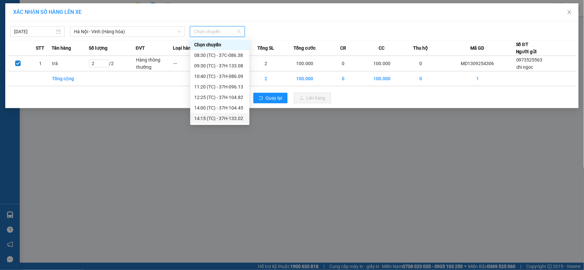
click at [237, 118] on div "14:15 (TC) - 37H-133.02" at bounding box center [219, 118] width 51 height 7
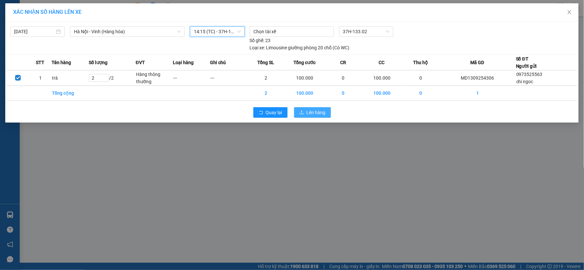
click at [305, 109] on button "Lên hàng" at bounding box center [312, 112] width 37 height 11
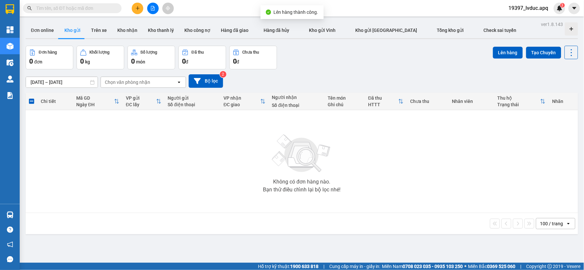
click at [92, 7] on input "text" at bounding box center [75, 8] width 78 height 7
paste input "1309254306"
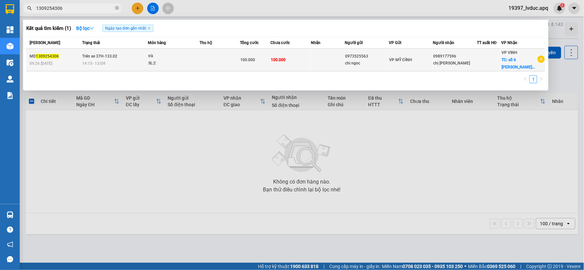
type input "1309254306"
click at [321, 61] on td at bounding box center [328, 60] width 34 height 23
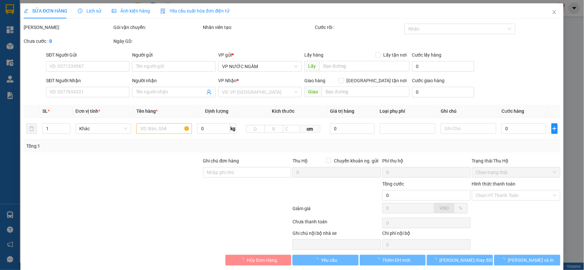
type input "0973525563"
type input "chi ngoc"
type input "0989177596"
type input "chị hà"
checkbox input "true"
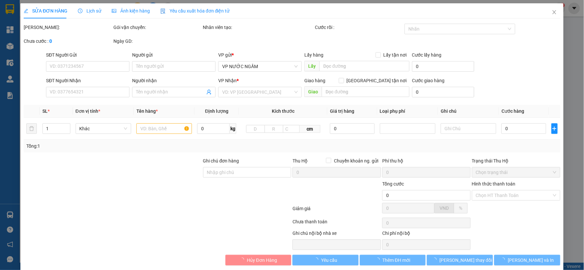
type input "số 6 nguyễn quốc trị chung cư 18 tầng"
type input "100.000"
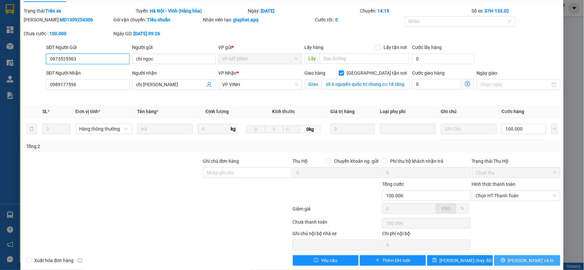
scroll to position [25, 0]
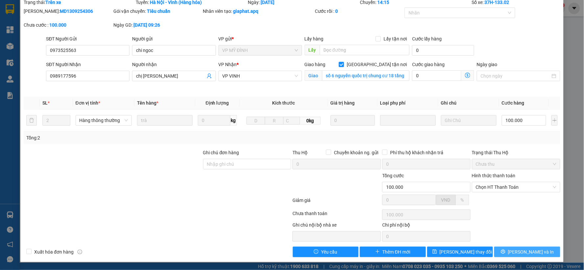
click at [503, 255] on button "[PERSON_NAME] và In" at bounding box center [528, 252] width 66 height 11
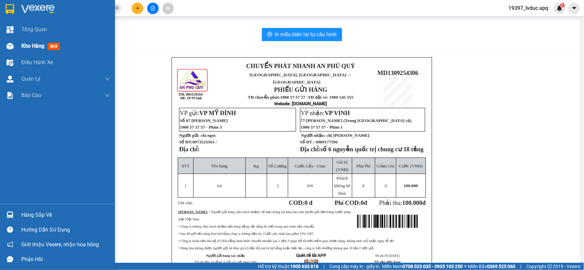
click at [10, 44] on img at bounding box center [10, 46] width 7 height 7
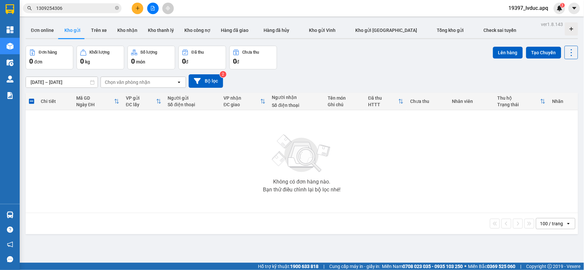
click at [248, 146] on div "Không có đơn hàng nào. Bạn thử điều chỉnh lại bộ lọc nhé!" at bounding box center [302, 161] width 546 height 99
click at [244, 146] on div "Không có đơn hàng nào. Bạn thử điều chỉnh lại bộ lọc nhé!" at bounding box center [302, 161] width 546 height 99
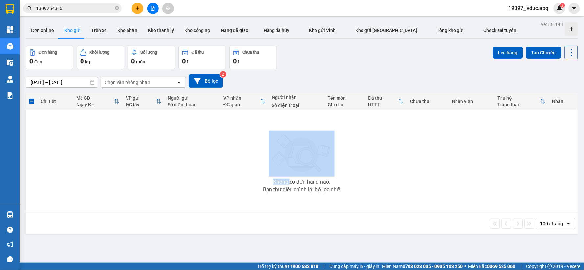
click at [244, 146] on div "Không có đơn hàng nào. Bạn thử điều chỉnh lại bộ lọc nhé!" at bounding box center [302, 161] width 546 height 99
click at [221, 145] on div "Không có đơn hàng nào. Bạn thử điều chỉnh lại bộ lọc nhé!" at bounding box center [302, 161] width 546 height 99
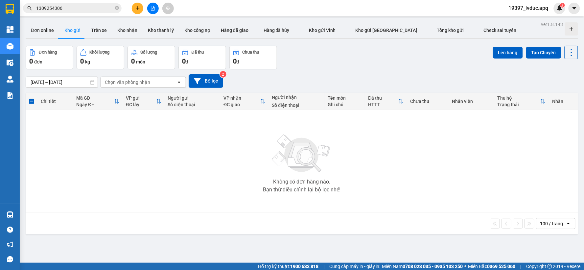
click at [221, 147] on div "Không có đơn hàng nào. Bạn thử điều chỉnh lại bộ lọc nhé!" at bounding box center [302, 161] width 546 height 99
drag, startPoint x: 312, startPoint y: 60, endPoint x: 297, endPoint y: 67, distance: 16.6
click at [297, 67] on div "Đơn hàng 0 đơn Khối lượng 0 kg Số lượng 0 món Đã thu 0 đ Chưa thu 0 đ Lên hàng …" at bounding box center [302, 58] width 553 height 24
click at [214, 86] on button "Bộ lọc" at bounding box center [206, 80] width 35 height 13
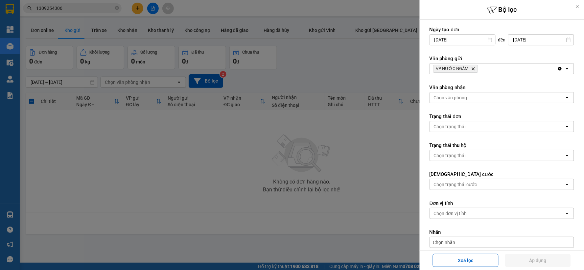
click at [473, 71] on span "VP NƯỚC NGẦM Delete" at bounding box center [455, 69] width 45 height 8
click at [473, 68] on icon "Delete" at bounding box center [474, 69] width 4 height 4
click at [514, 258] on button "Áp dụng" at bounding box center [539, 260] width 66 height 13
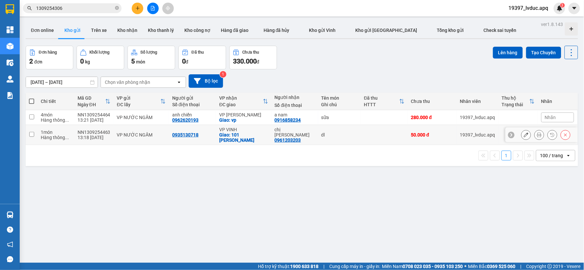
click at [340, 136] on div "dl" at bounding box center [340, 134] width 36 height 5
checkbox input "true"
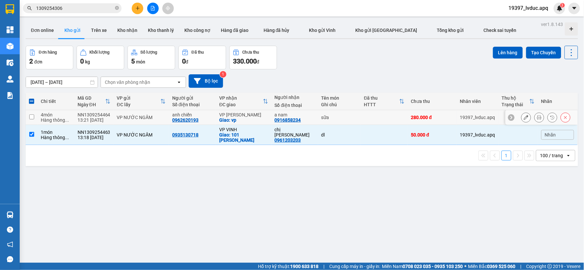
click at [348, 115] on div "sữa" at bounding box center [340, 117] width 36 height 5
checkbox input "true"
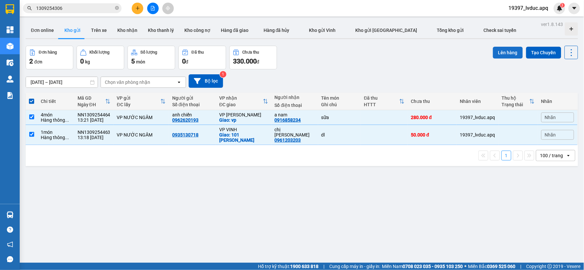
click at [512, 56] on button "Lên hàng" at bounding box center [508, 53] width 30 height 12
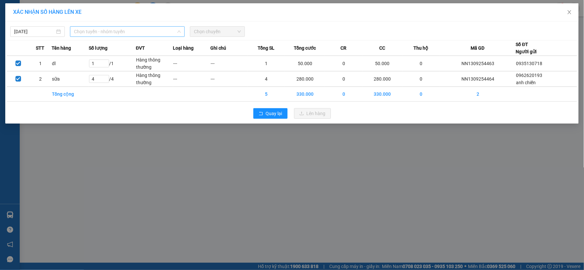
click at [129, 31] on span "Chọn tuyến - nhóm tuyến" at bounding box center [127, 32] width 107 height 10
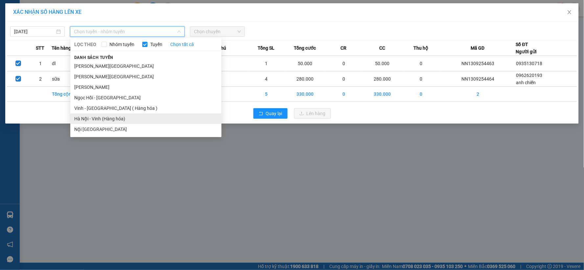
click at [126, 119] on li "Hà Nội - Vinh (Hàng hóa)" at bounding box center [145, 118] width 151 height 11
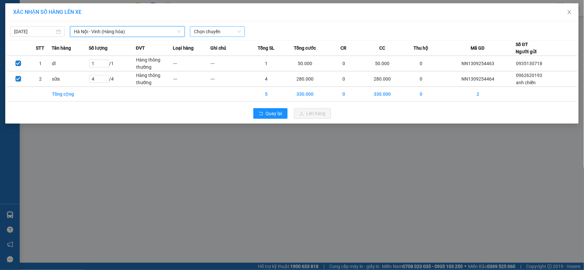
click at [224, 31] on span "Chọn chuyến" at bounding box center [217, 32] width 47 height 10
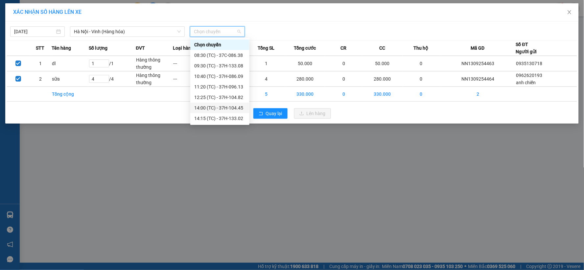
click at [232, 108] on div "14:00 (TC) - 37H-104.45" at bounding box center [219, 107] width 51 height 7
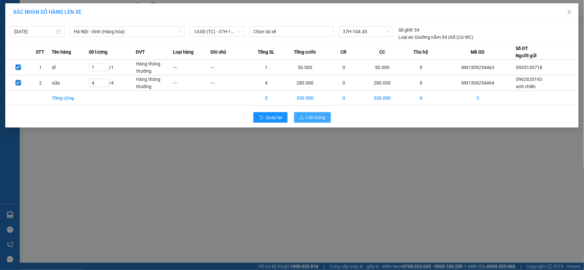
click at [311, 116] on span "Lên hàng" at bounding box center [316, 117] width 19 height 7
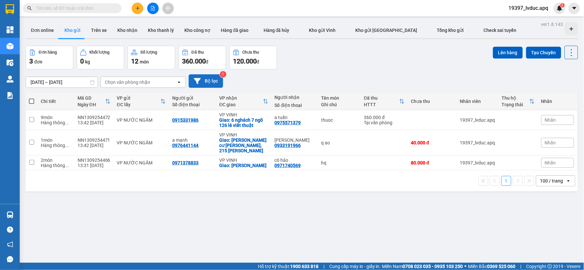
click at [215, 86] on button "Bộ lọc" at bounding box center [206, 80] width 35 height 13
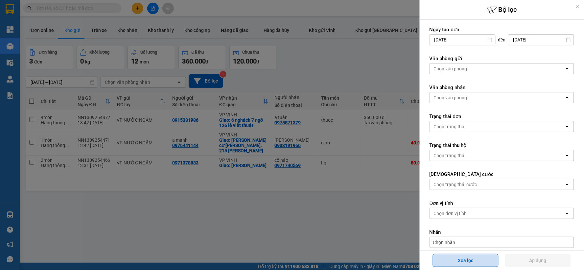
click at [478, 259] on button "Xoá lọc" at bounding box center [466, 260] width 66 height 13
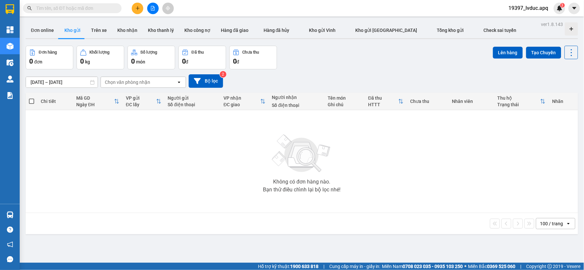
drag, startPoint x: 337, startPoint y: 77, endPoint x: 277, endPoint y: 77, distance: 60.5
click at [336, 77] on div "11/09/2025 – 13/09/2025 Press the down arrow key to interact with the calendar …" at bounding box center [302, 80] width 553 height 13
click at [212, 79] on button "Bộ lọc" at bounding box center [206, 80] width 35 height 13
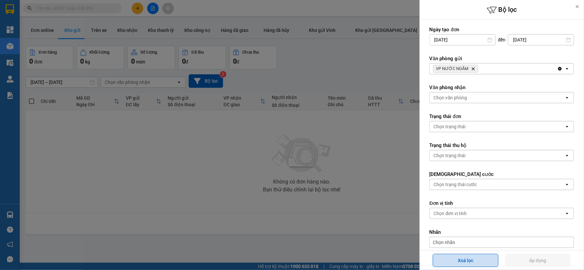
click at [458, 263] on button "Xoá lọc" at bounding box center [466, 260] width 66 height 13
